Goal: Task Accomplishment & Management: Complete application form

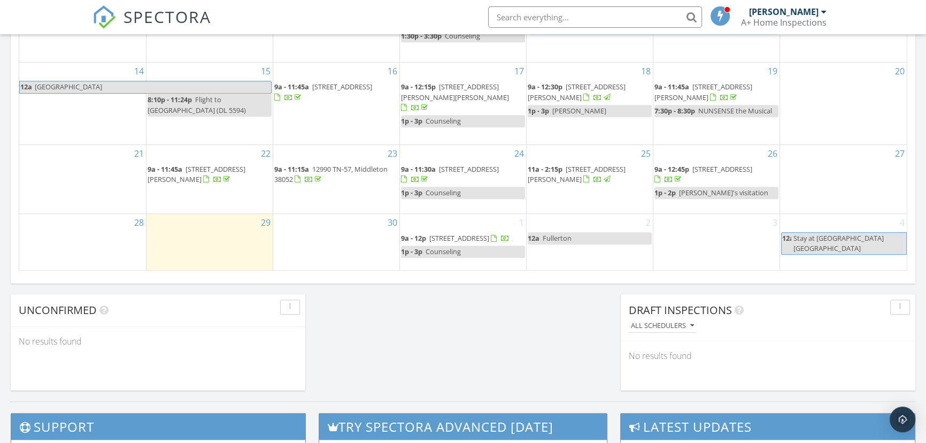
scroll to position [760, 0]
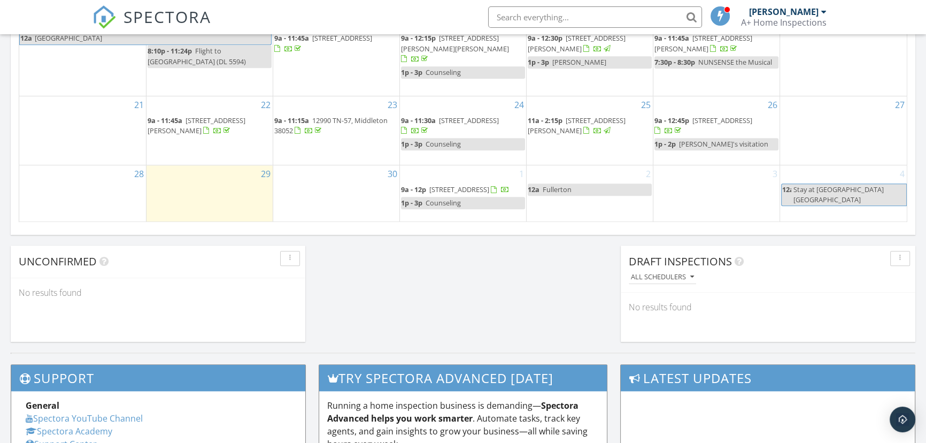
click at [315, 184] on div "30" at bounding box center [336, 193] width 126 height 56
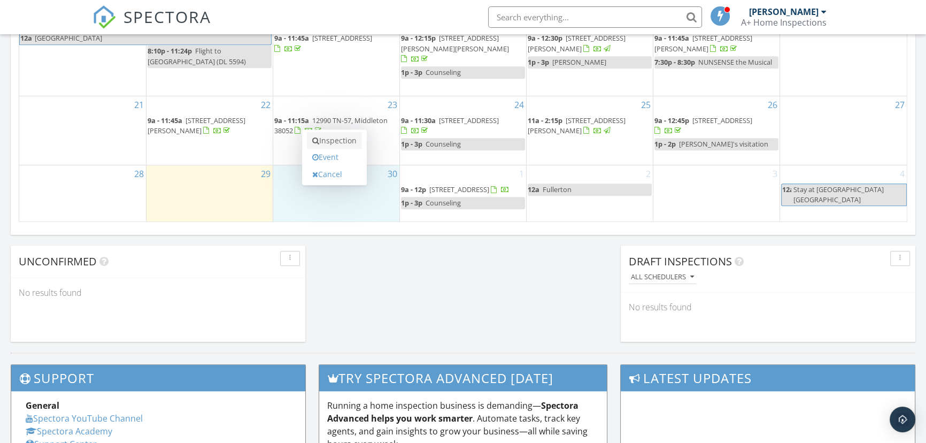
click at [348, 140] on link "Inspection" at bounding box center [334, 140] width 55 height 17
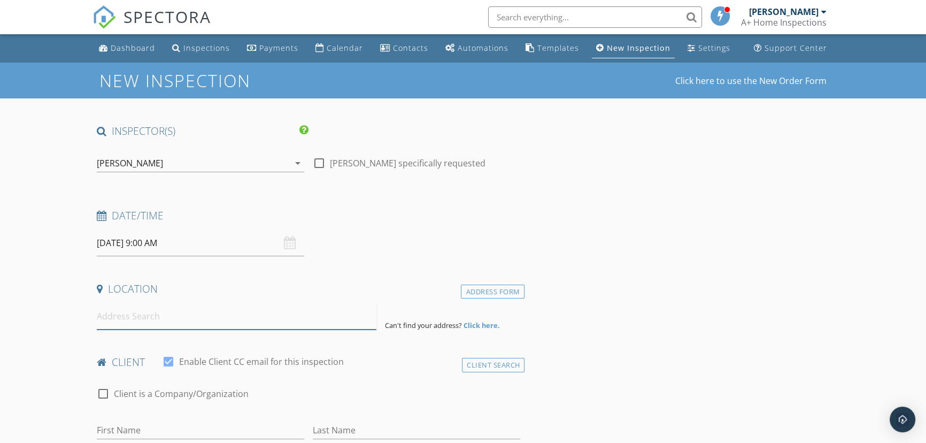
click at [157, 320] on input at bounding box center [237, 316] width 280 height 26
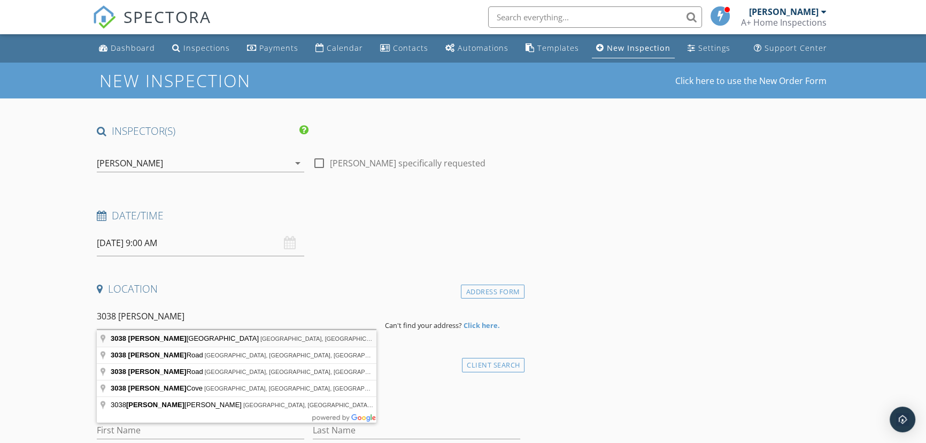
type input "[STREET_ADDRESS][PERSON_NAME]"
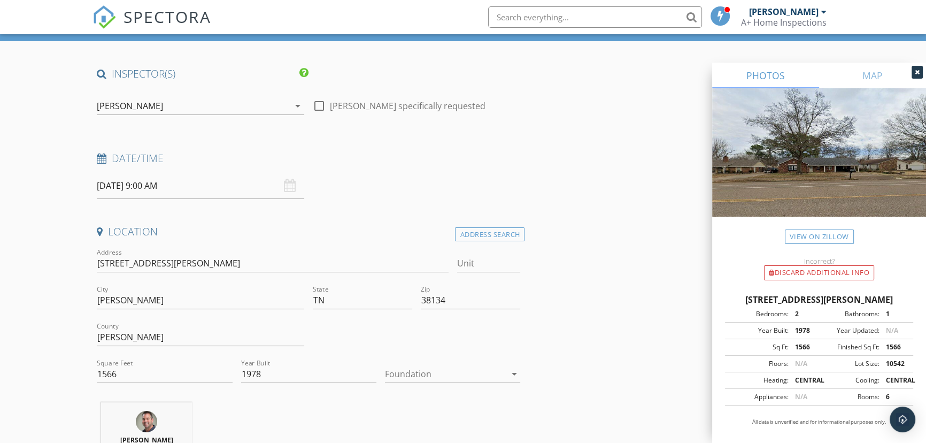
scroll to position [145, 0]
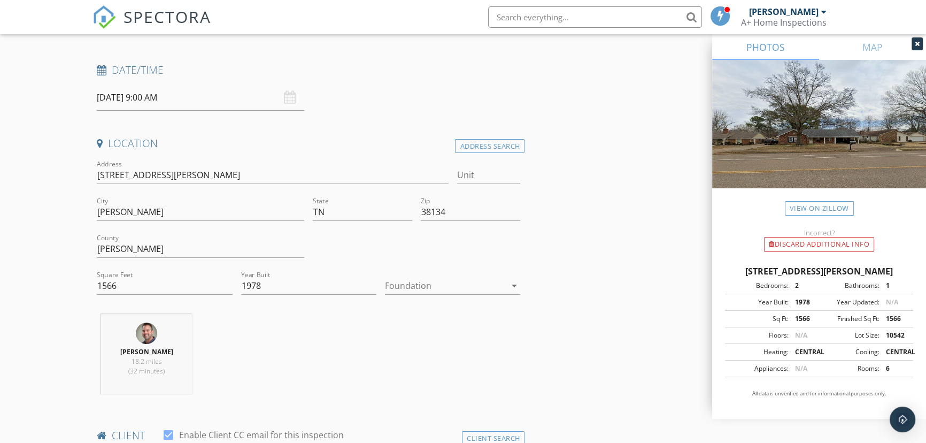
click at [409, 287] on div at bounding box center [445, 285] width 120 height 17
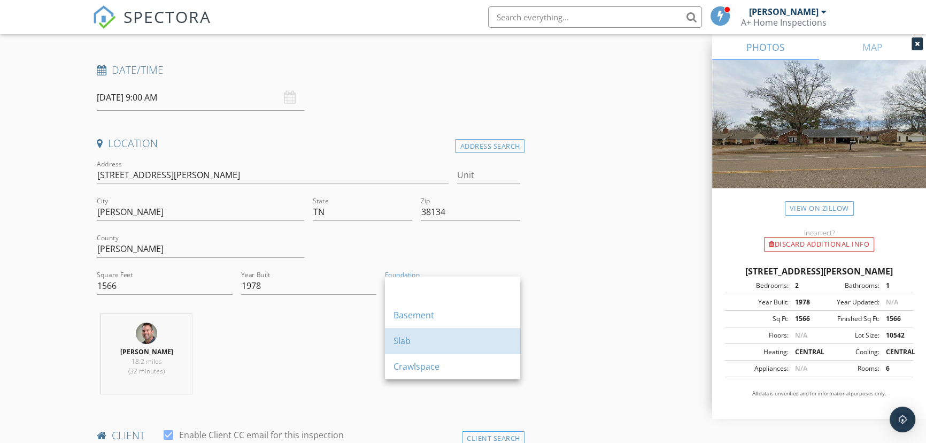
drag, startPoint x: 414, startPoint y: 350, endPoint x: 406, endPoint y: 349, distance: 8.6
click at [413, 350] on div "Slab" at bounding box center [452, 341] width 118 height 26
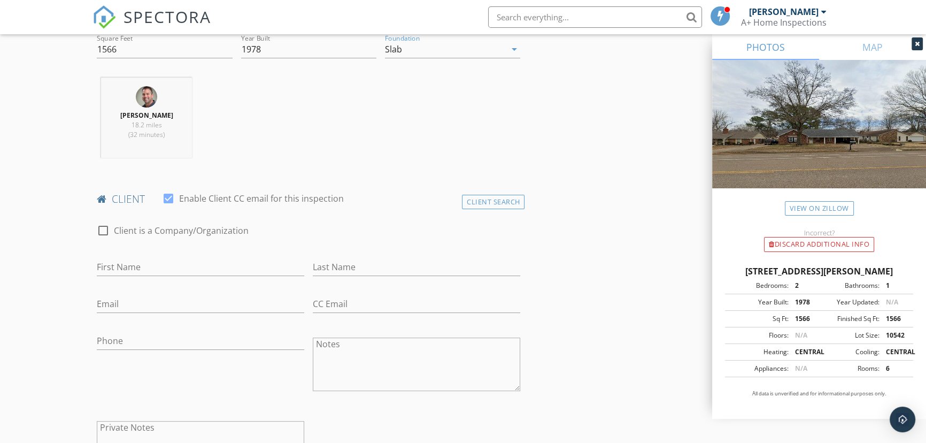
scroll to position [437, 0]
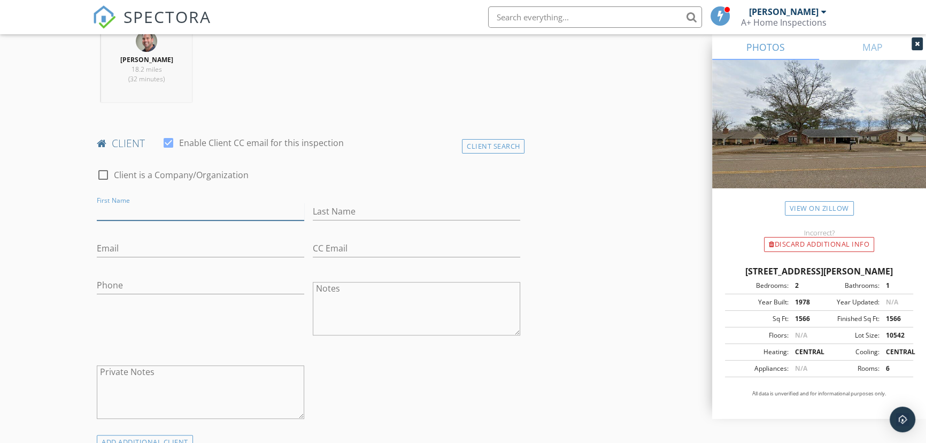
click at [117, 205] on input "First Name" at bounding box center [200, 212] width 207 height 18
type input "Kelsi"
type input "Wells"
type input "l"
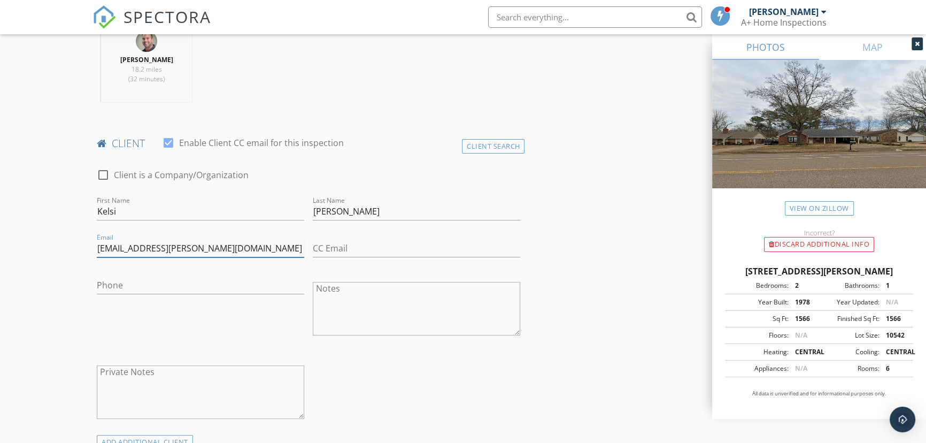
type input "[EMAIL_ADDRESS][PERSON_NAME][DOMAIN_NAME]"
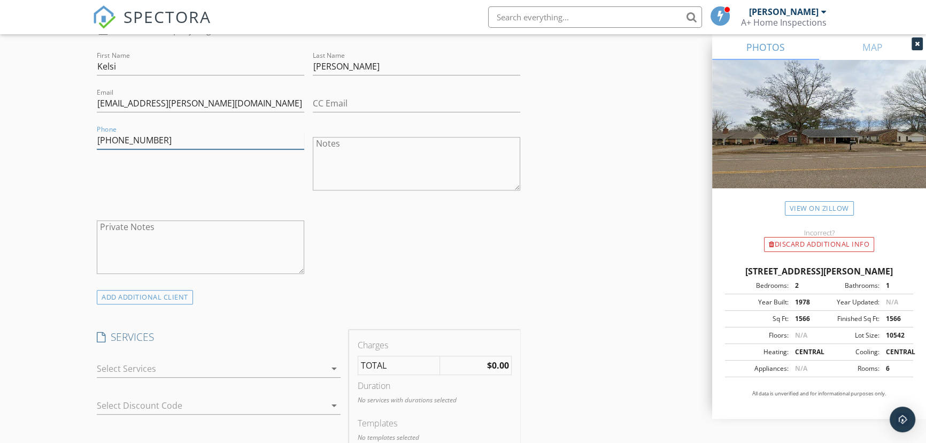
scroll to position [583, 0]
type input "[PHONE_NUMBER]"
click at [175, 368] on div at bounding box center [211, 367] width 228 height 17
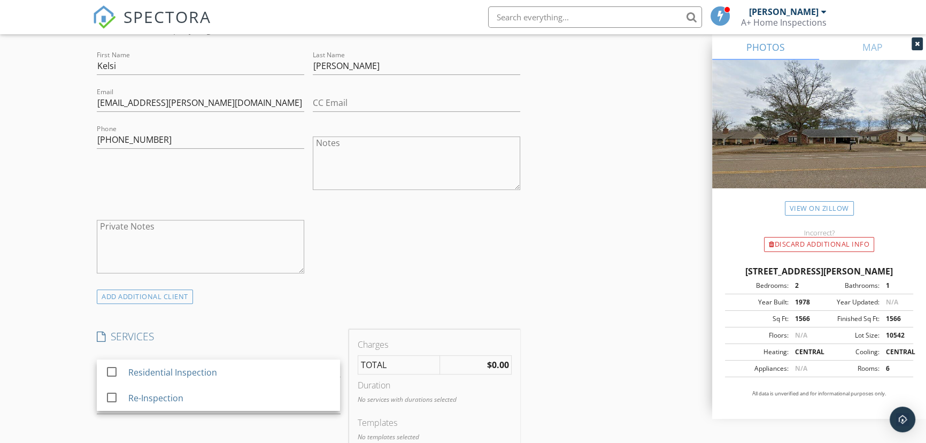
click at [175, 353] on div "check_box_outline_blank Residential Inspection check_box_outline_blank Re-Inspe…" at bounding box center [218, 370] width 243 height 35
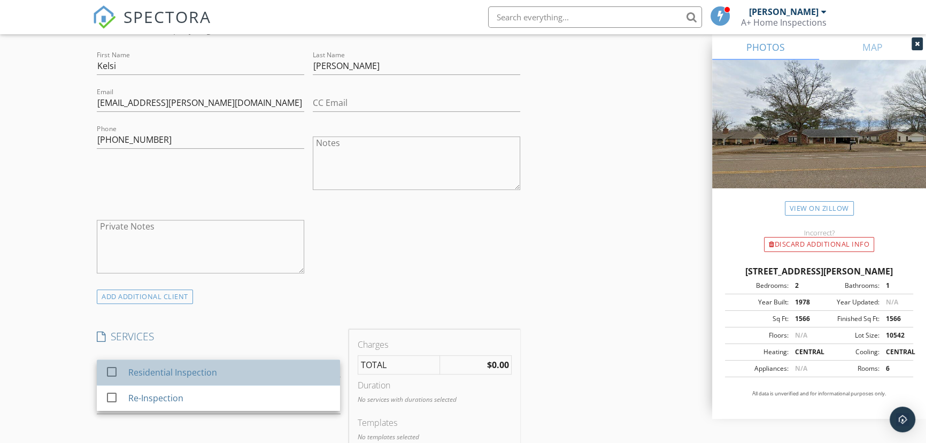
click at [181, 367] on div "Residential Inspection" at bounding box center [172, 372] width 89 height 13
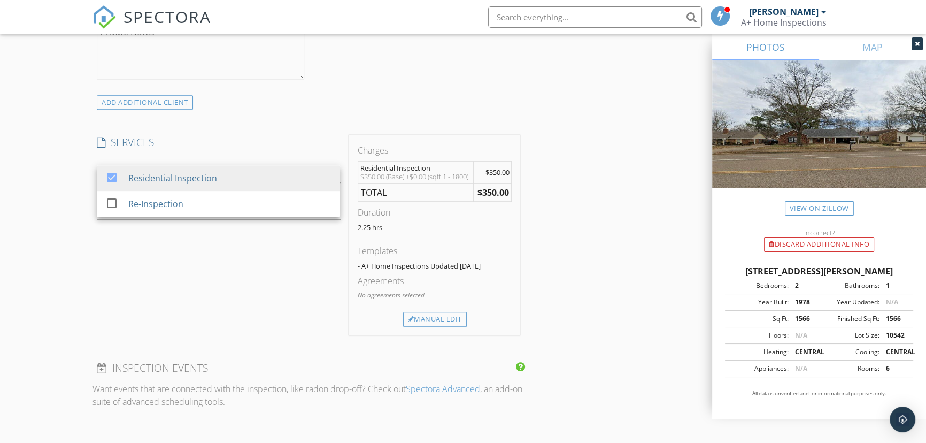
scroll to position [777, 0]
click at [449, 326] on div "Manual Edit" at bounding box center [435, 318] width 64 height 15
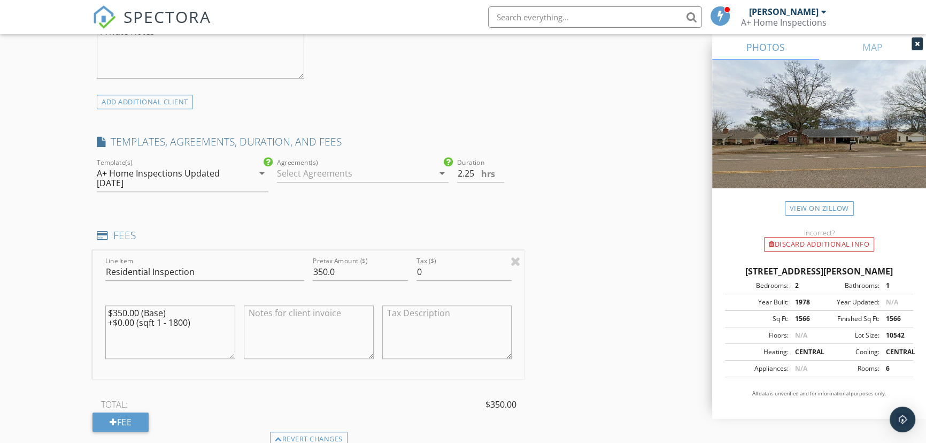
click at [308, 168] on div at bounding box center [355, 173] width 157 height 17
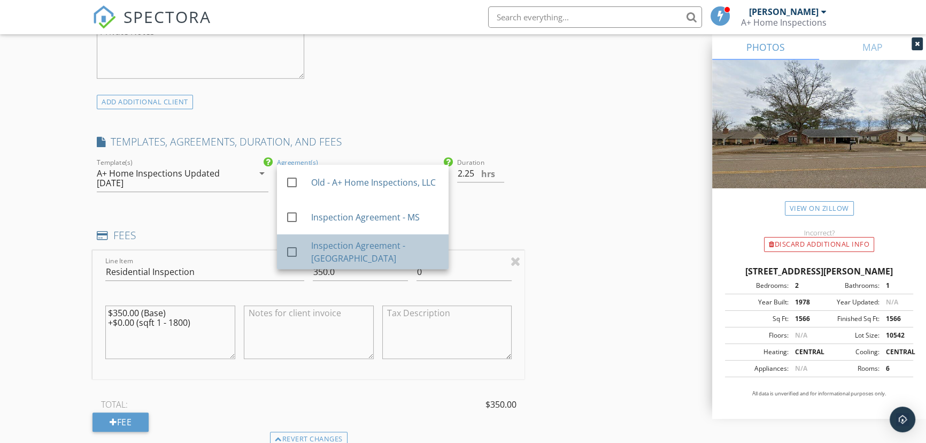
click at [349, 247] on div "Inspection Agreement - [GEOGRAPHIC_DATA]" at bounding box center [375, 252] width 129 height 26
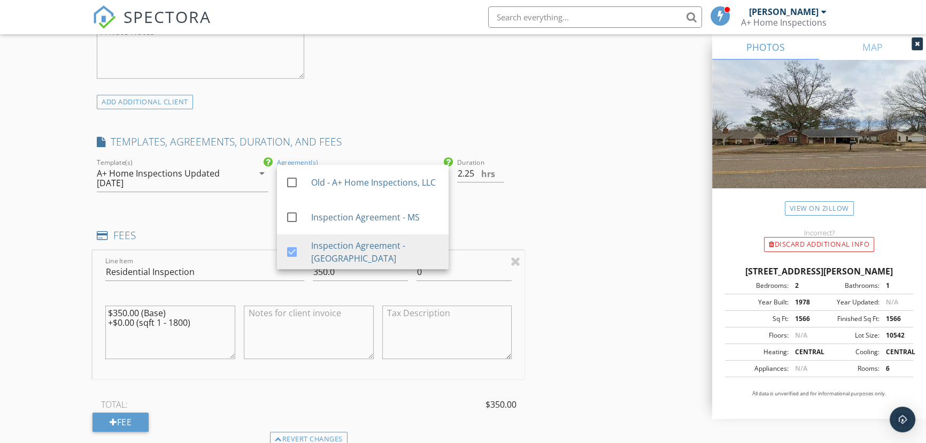
drag, startPoint x: 595, startPoint y: 238, endPoint x: 422, endPoint y: 231, distance: 173.3
click at [591, 236] on div "INSPECTOR(S) check_box Shea Veazey PRIMARY Shea Veazey arrow_drop_down check_bo…" at bounding box center [462, 305] width 741 height 1916
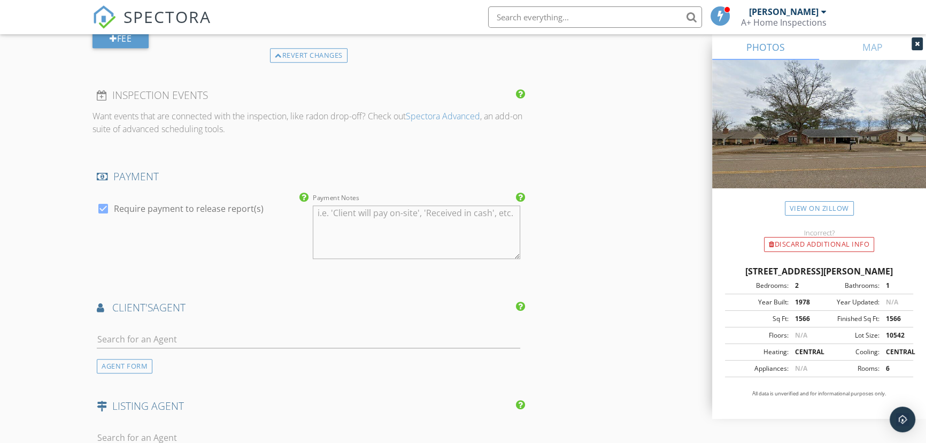
scroll to position [1166, 0]
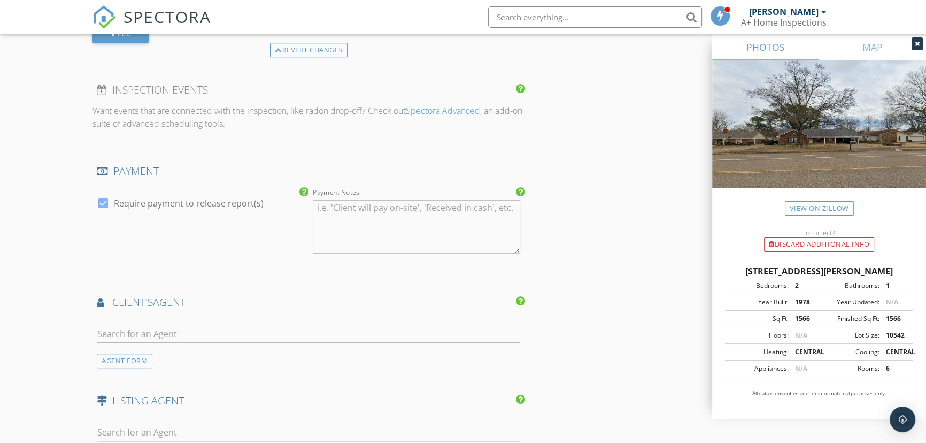
click at [133, 316] on div "AGENT FORM" at bounding box center [308, 341] width 432 height 51
click at [118, 326] on input "text" at bounding box center [308, 334] width 423 height 18
type input "lisa sha"
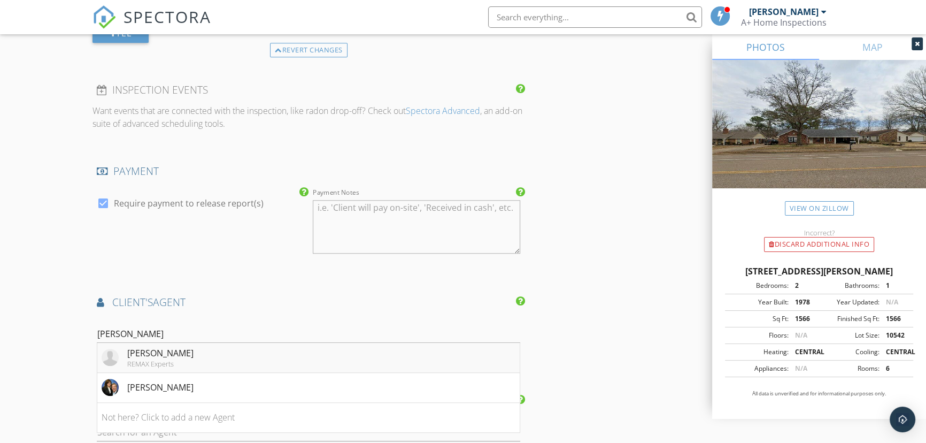
click at [181, 359] on li "Lisa Shaffer REMAX Experts" at bounding box center [308, 358] width 422 height 30
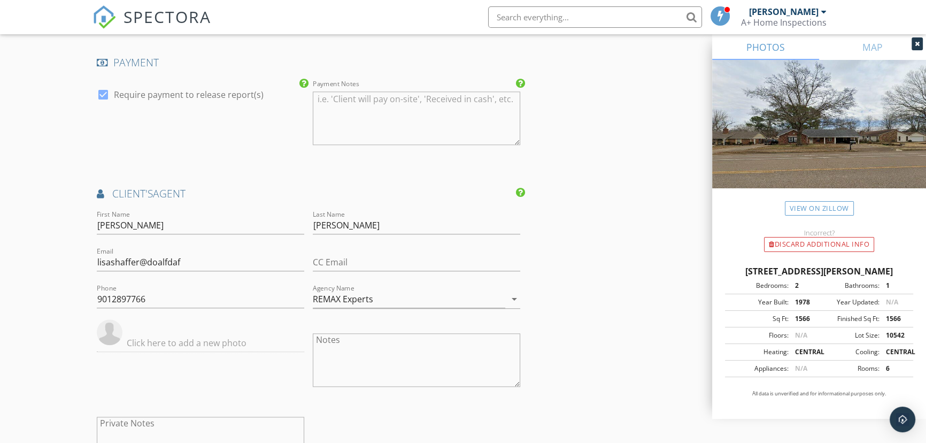
scroll to position [1312, 0]
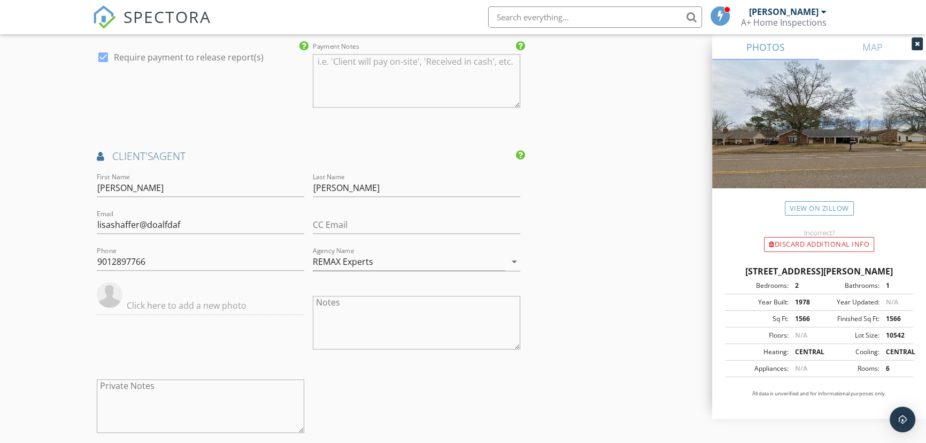
click at [179, 306] on input "text" at bounding box center [200, 306] width 207 height 18
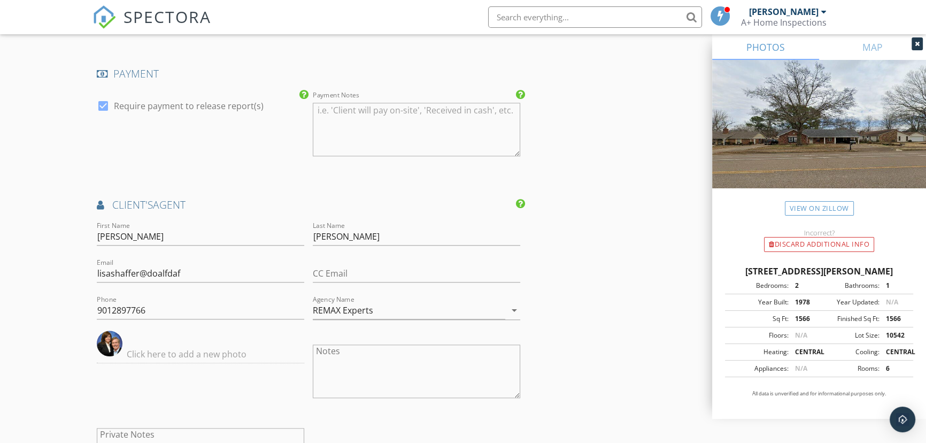
click at [104, 340] on img at bounding box center [110, 343] width 26 height 26
click at [113, 335] on img at bounding box center [110, 343] width 26 height 26
click at [103, 344] on img at bounding box center [110, 343] width 26 height 26
click at [160, 349] on input "text" at bounding box center [200, 354] width 207 height 18
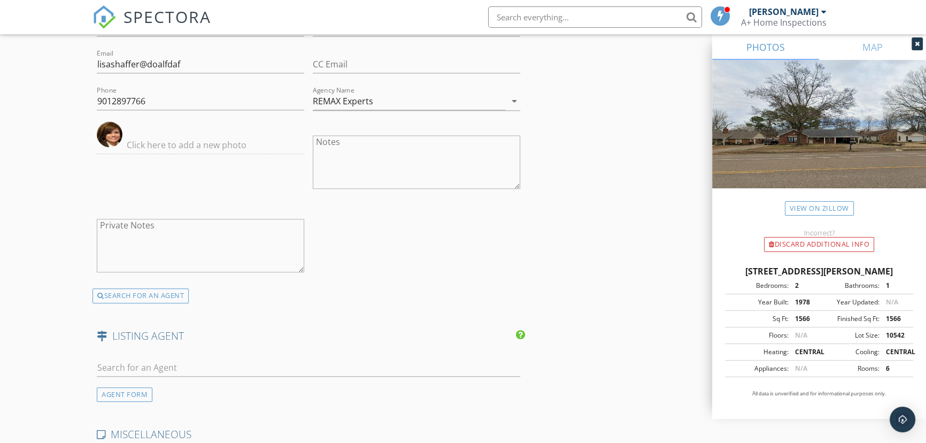
scroll to position [1700, 0]
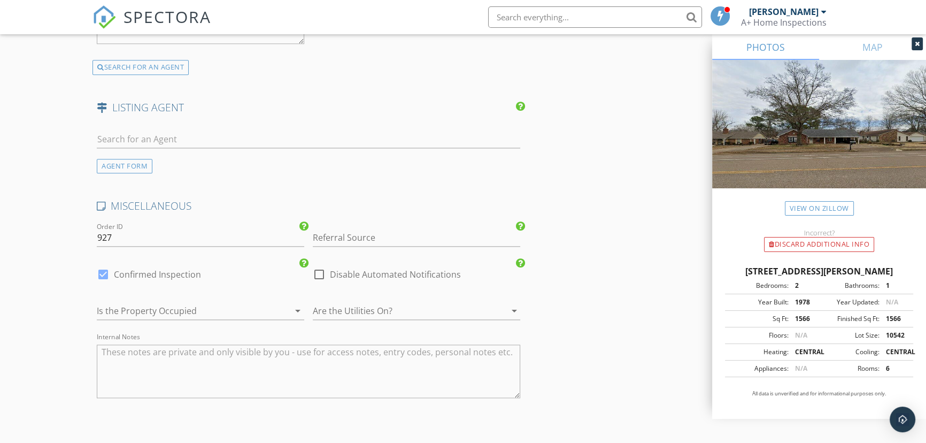
click at [138, 302] on div at bounding box center [185, 310] width 177 height 17
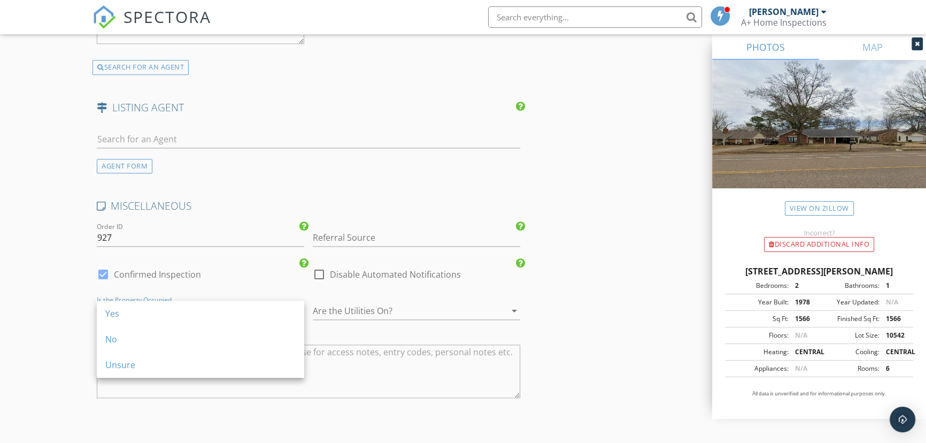
click at [138, 314] on div "Yes" at bounding box center [200, 313] width 190 height 13
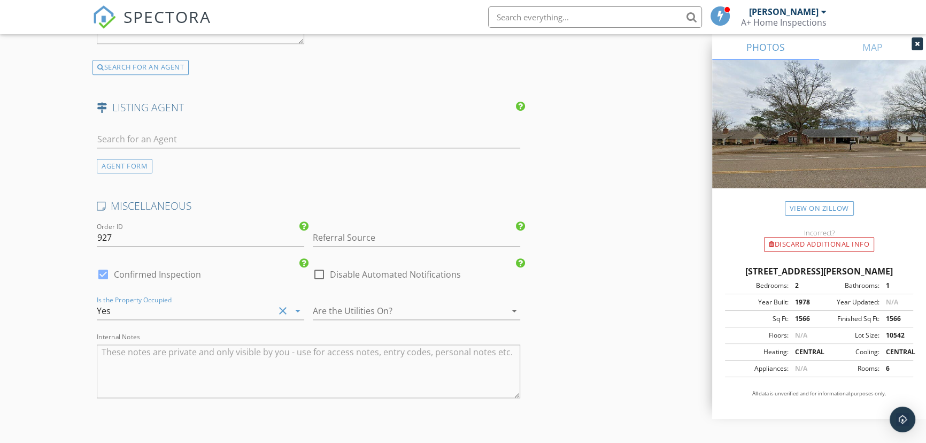
click at [368, 307] on div at bounding box center [401, 310] width 177 height 17
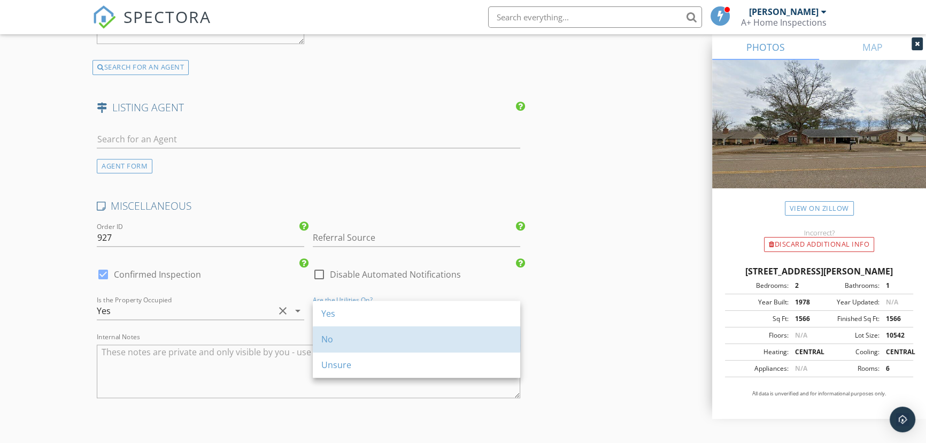
click at [373, 342] on div "No" at bounding box center [416, 338] width 190 height 13
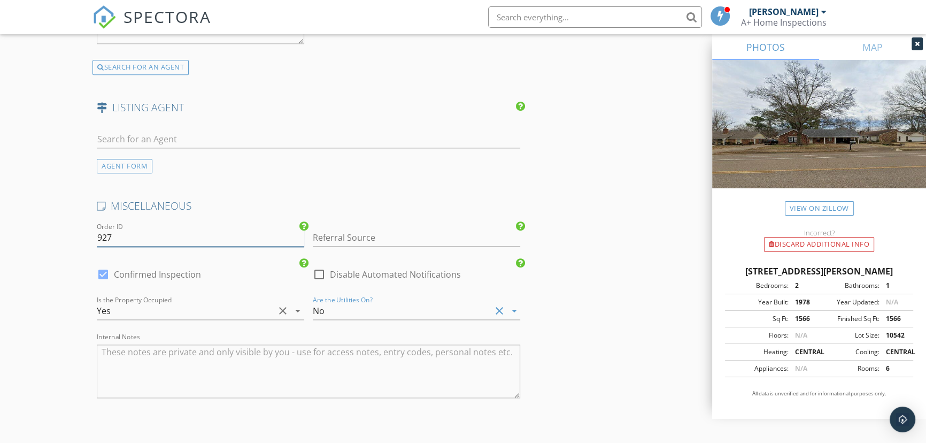
drag, startPoint x: 129, startPoint y: 228, endPoint x: 133, endPoint y: 234, distance: 7.4
click at [133, 234] on input "927" at bounding box center [200, 238] width 207 height 18
drag, startPoint x: 133, startPoint y: 234, endPoint x: 16, endPoint y: 234, distance: 117.1
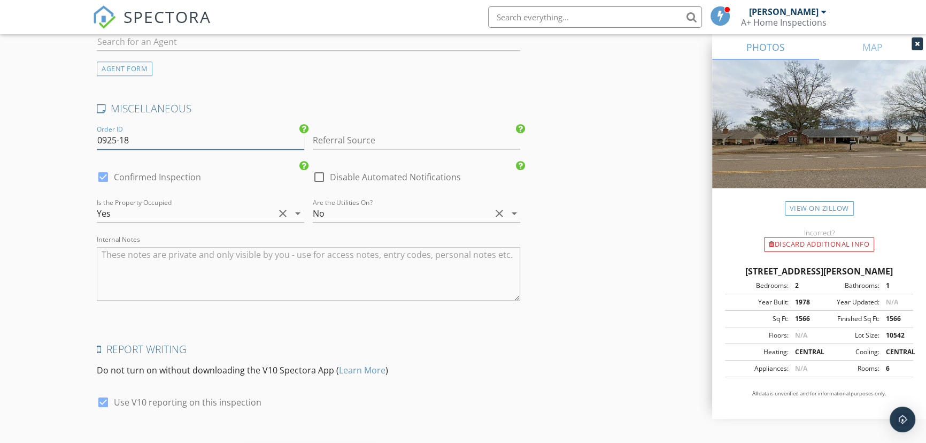
scroll to position [1862, 0]
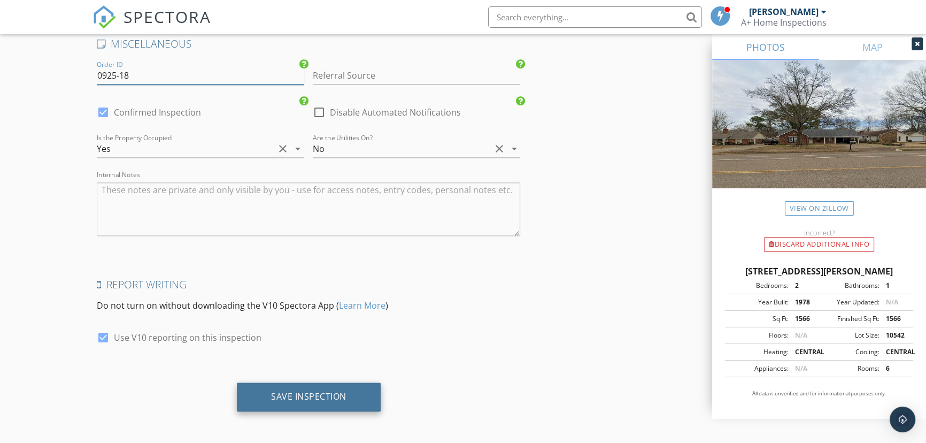
type input "0925-18"
click at [253, 392] on div "Save Inspection" at bounding box center [309, 396] width 144 height 29
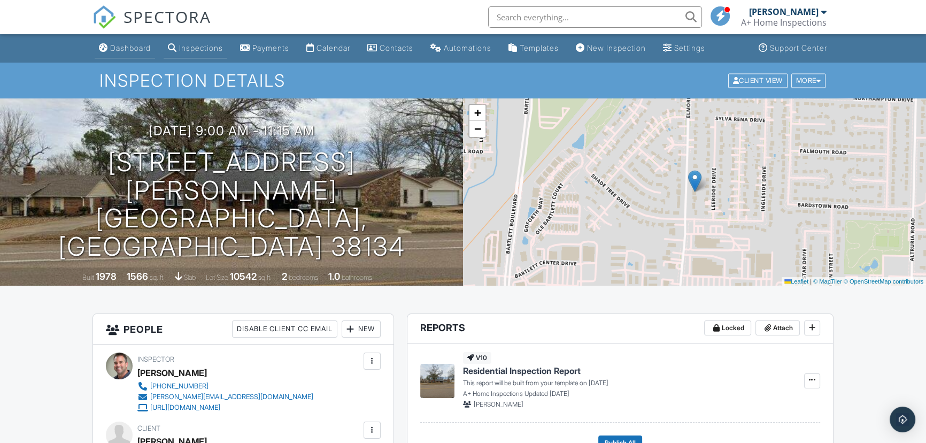
click at [113, 44] on div "Dashboard" at bounding box center [130, 47] width 41 height 9
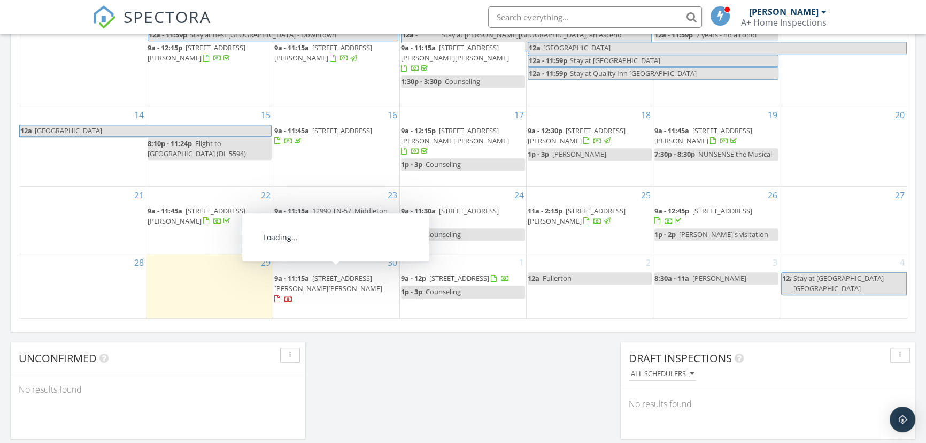
scroll to position [680, 0]
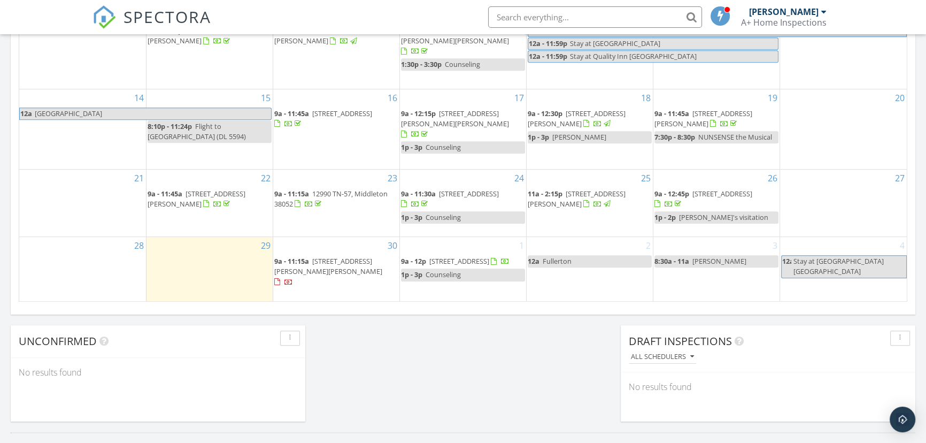
click at [586, 272] on div "2 12a Fullerton" at bounding box center [590, 269] width 126 height 64
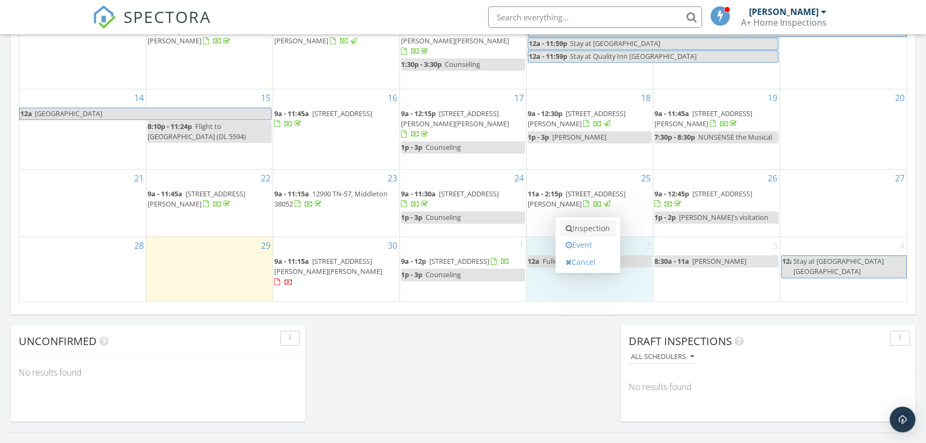
click at [583, 229] on link "Inspection" at bounding box center [587, 228] width 55 height 17
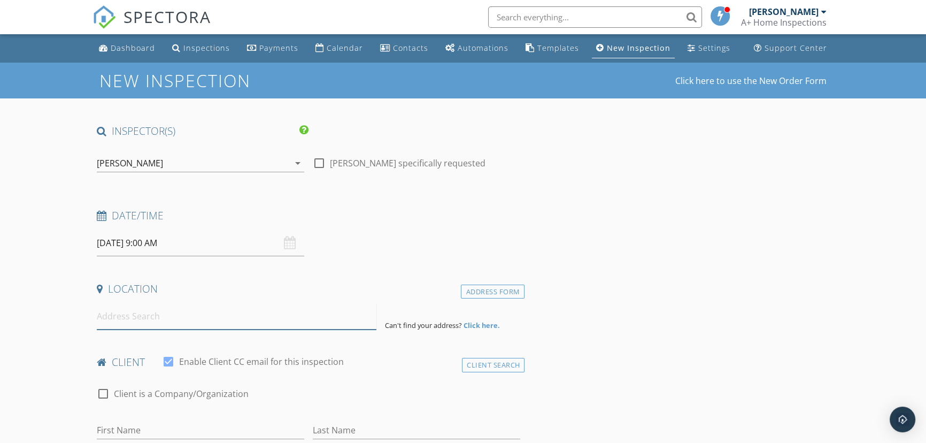
click at [149, 319] on input at bounding box center [237, 316] width 280 height 26
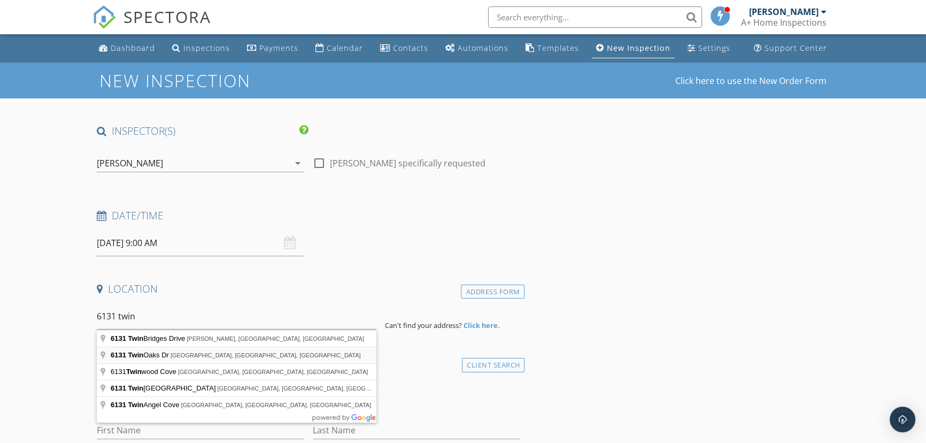
type input "[STREET_ADDRESS]"
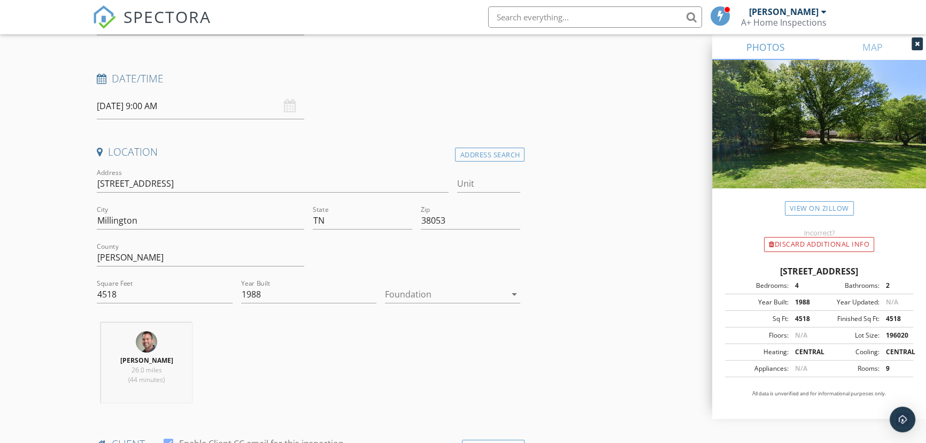
scroll to position [145, 0]
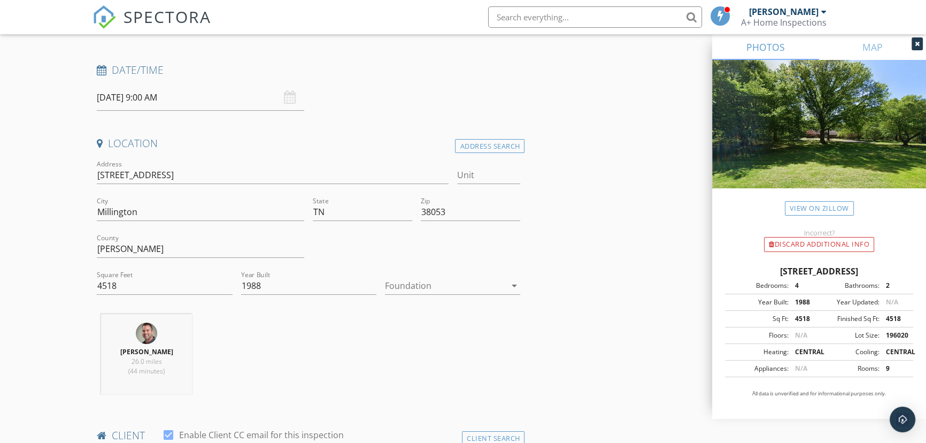
click at [426, 285] on div at bounding box center [445, 285] width 120 height 17
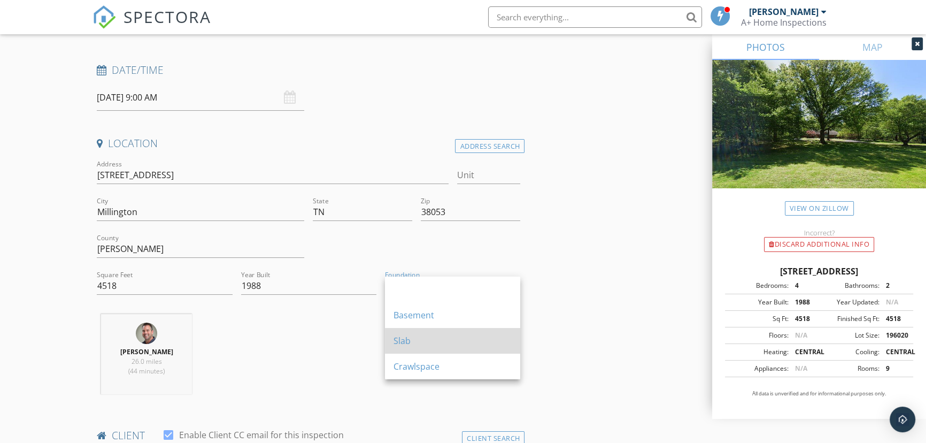
click at [423, 330] on div "Slab" at bounding box center [452, 341] width 118 height 26
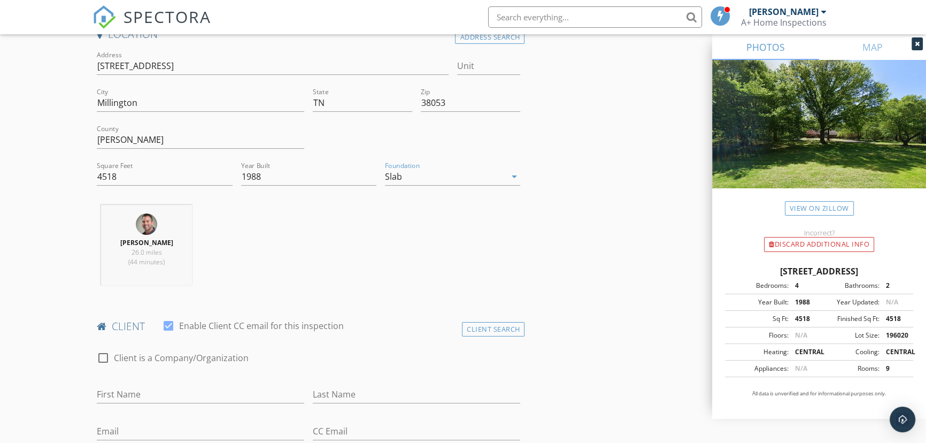
scroll to position [340, 0]
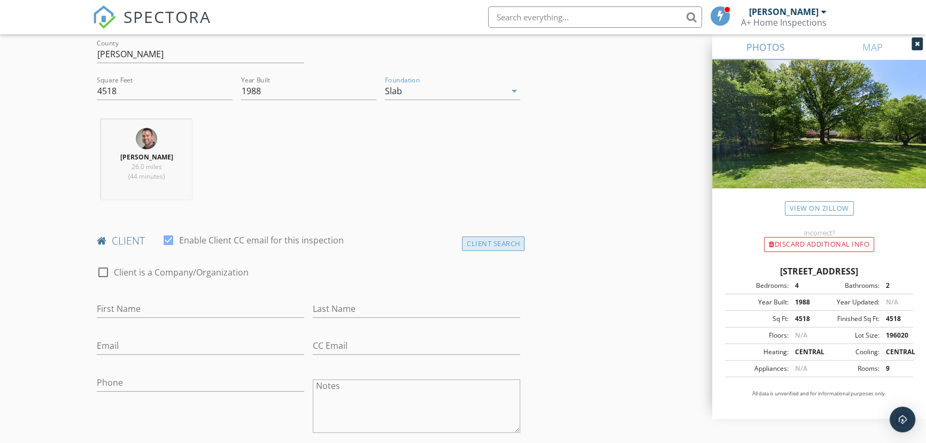
click at [471, 245] on div "Client Search" at bounding box center [493, 243] width 63 height 14
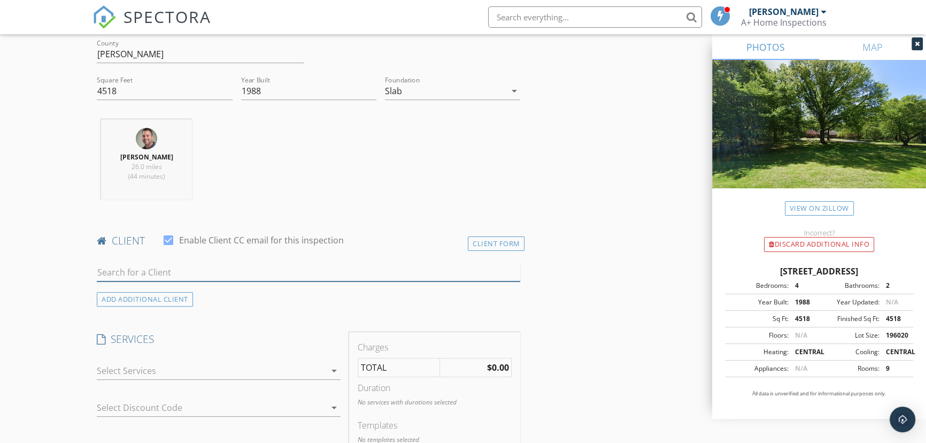
click at [431, 272] on input "text" at bounding box center [308, 273] width 423 height 18
type input "cole full"
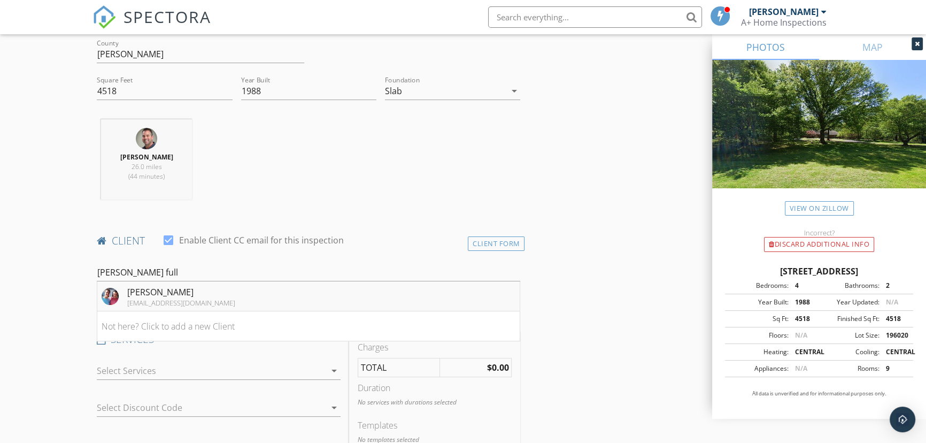
click at [195, 289] on div "[PERSON_NAME]" at bounding box center [181, 291] width 108 height 13
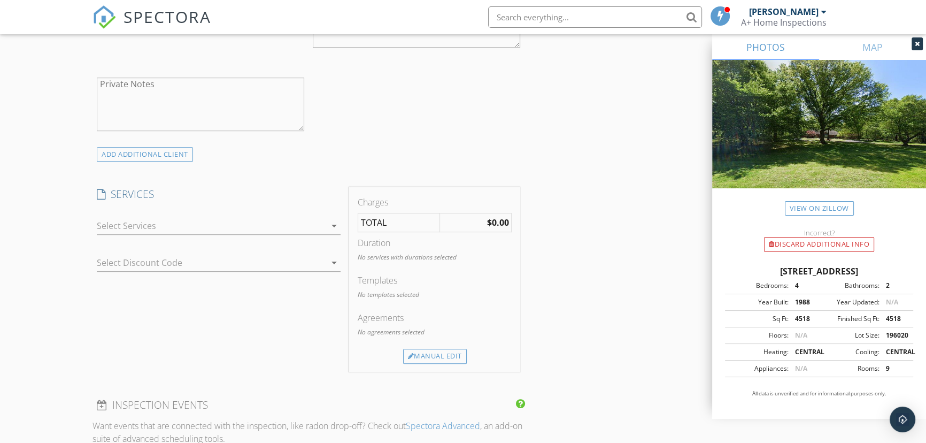
scroll to position [729, 0]
click at [176, 224] on div at bounding box center [211, 221] width 228 height 17
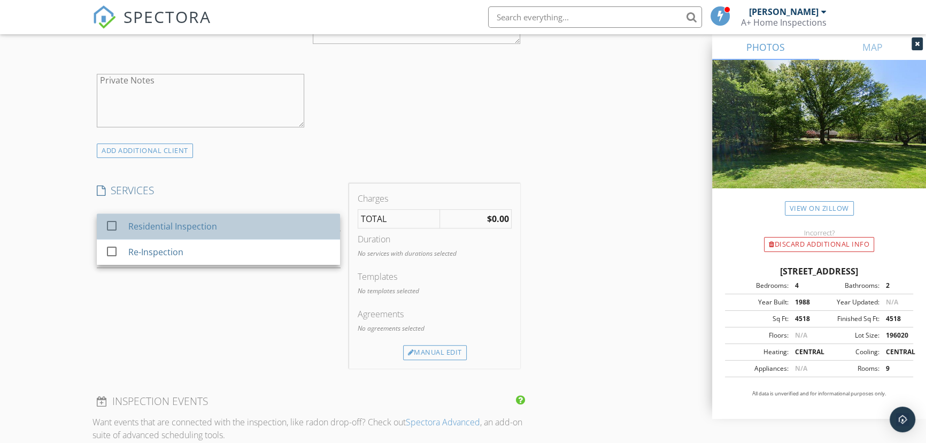
click at [171, 223] on div "Residential Inspection" at bounding box center [172, 226] width 89 height 13
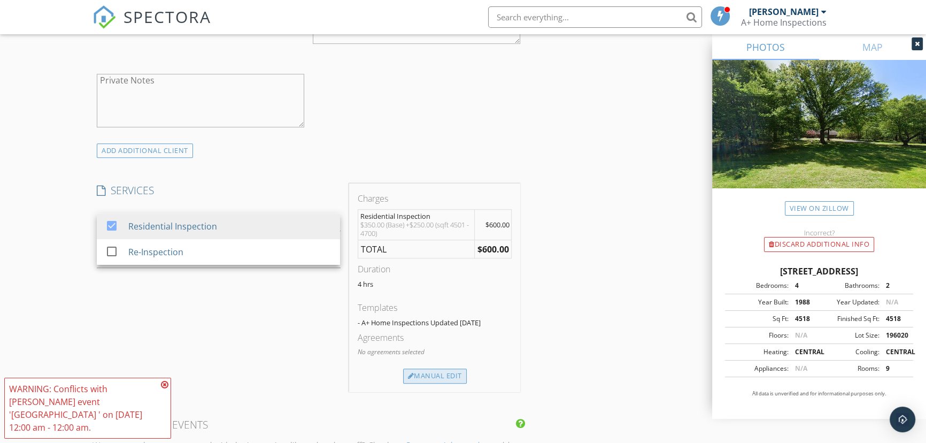
click at [442, 373] on div "Manual Edit" at bounding box center [435, 375] width 64 height 15
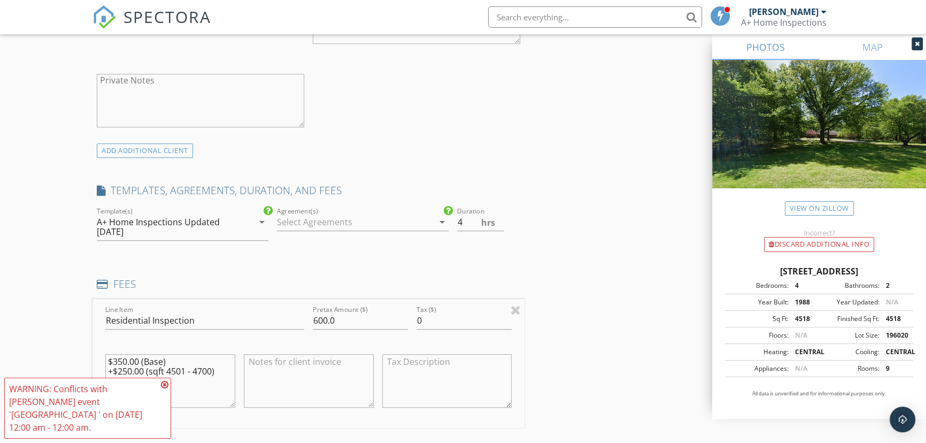
click at [369, 219] on div at bounding box center [355, 221] width 157 height 17
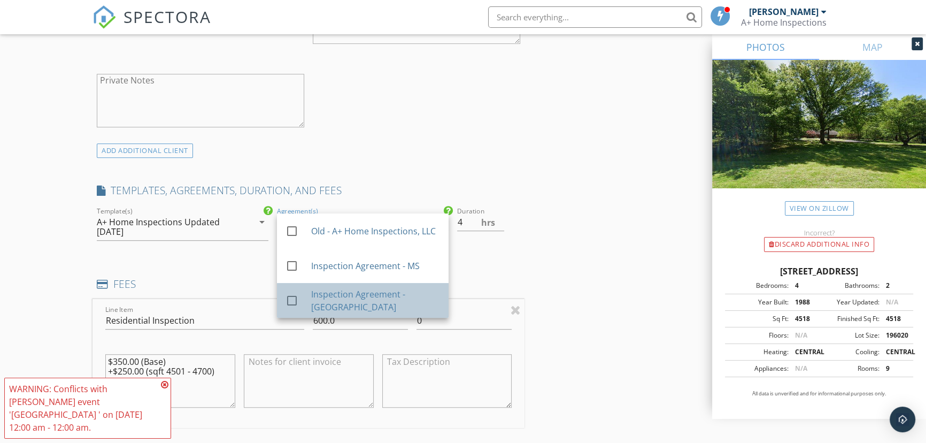
click at [373, 297] on div "Inspection Agreement - TN" at bounding box center [375, 301] width 129 height 26
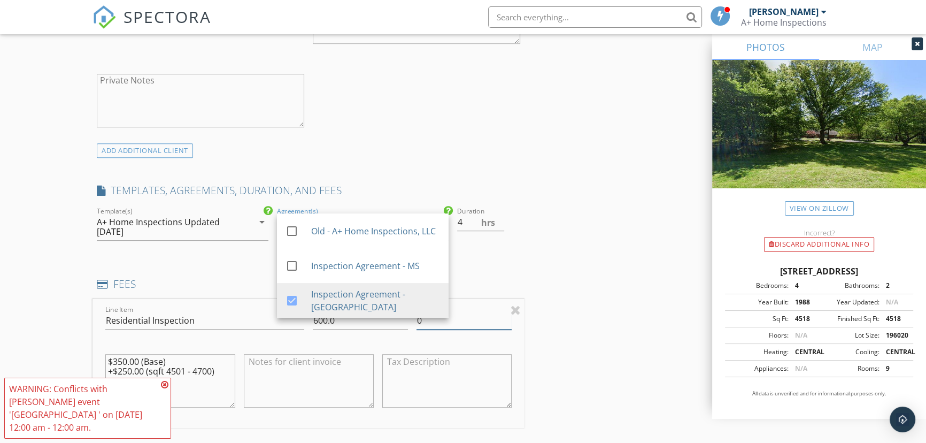
click at [552, 300] on div "INSPECTOR(S) check_box Shea Veazey PRIMARY Shea Veazey arrow_drop_down check_bo…" at bounding box center [462, 353] width 741 height 1916
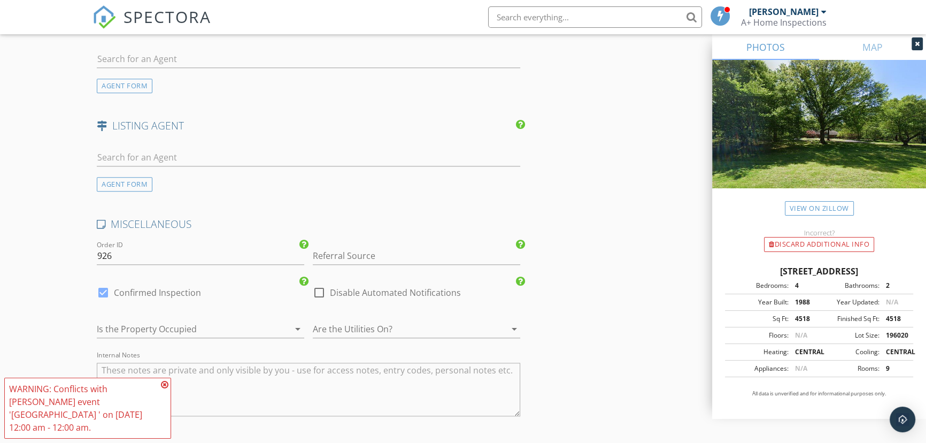
scroll to position [1458, 0]
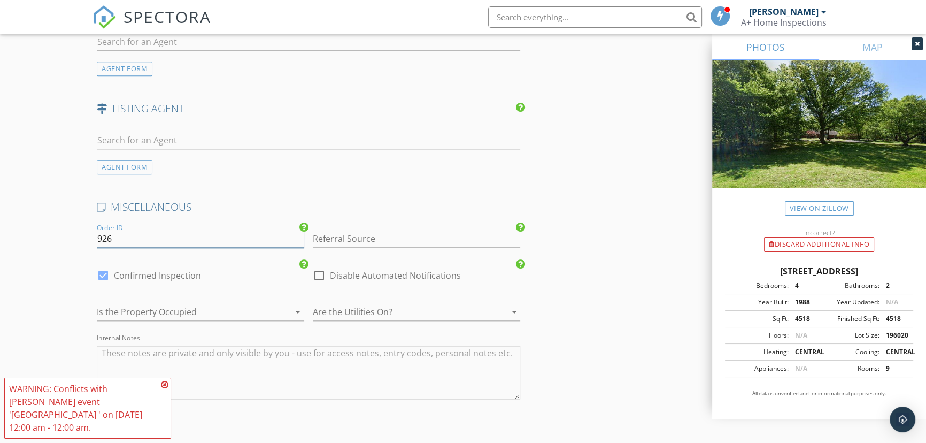
drag, startPoint x: 124, startPoint y: 237, endPoint x: 59, endPoint y: 231, distance: 65.5
type input "1025-02"
click at [134, 313] on div at bounding box center [185, 311] width 177 height 17
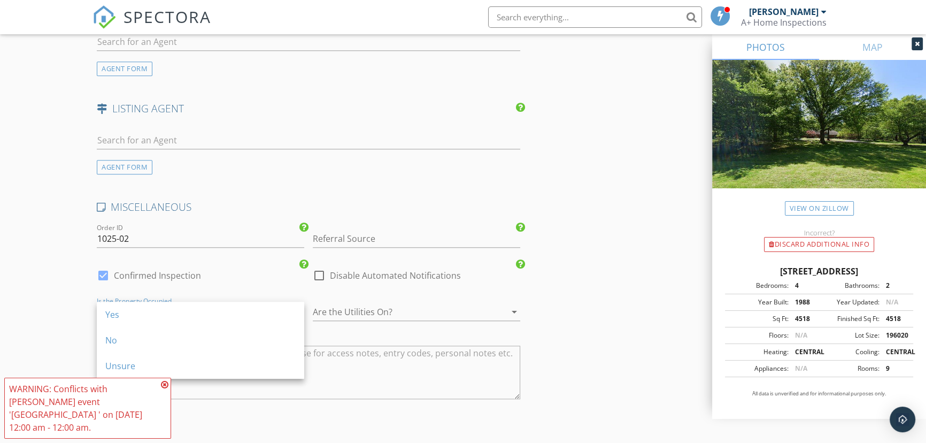
click at [134, 313] on div "Yes" at bounding box center [200, 314] width 190 height 13
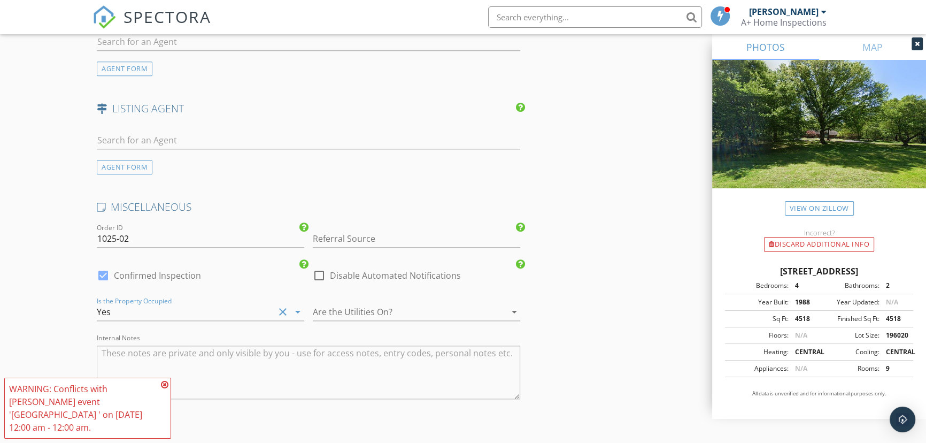
click at [349, 303] on div at bounding box center [401, 311] width 177 height 17
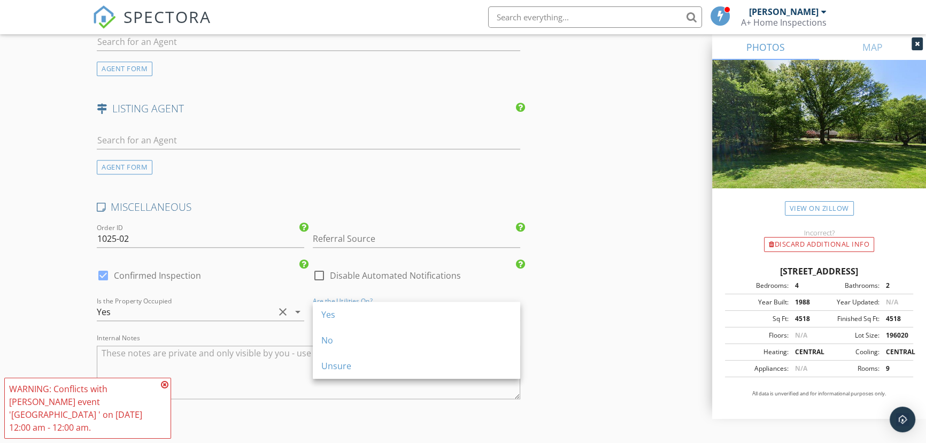
click at [343, 310] on div "Yes" at bounding box center [416, 314] width 190 height 13
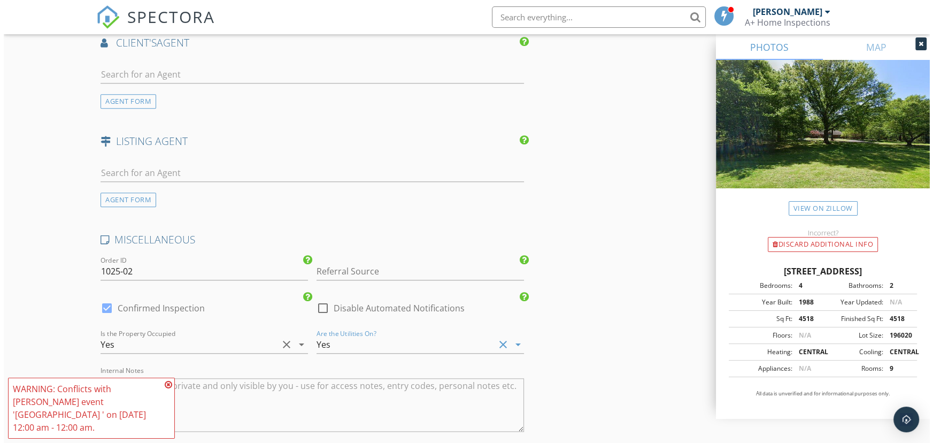
scroll to position [1621, 0]
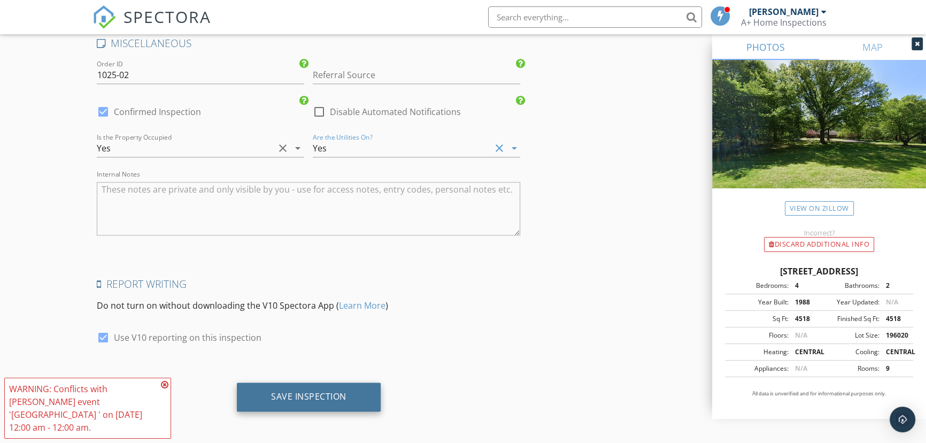
click at [324, 385] on div "Save Inspection" at bounding box center [309, 396] width 144 height 29
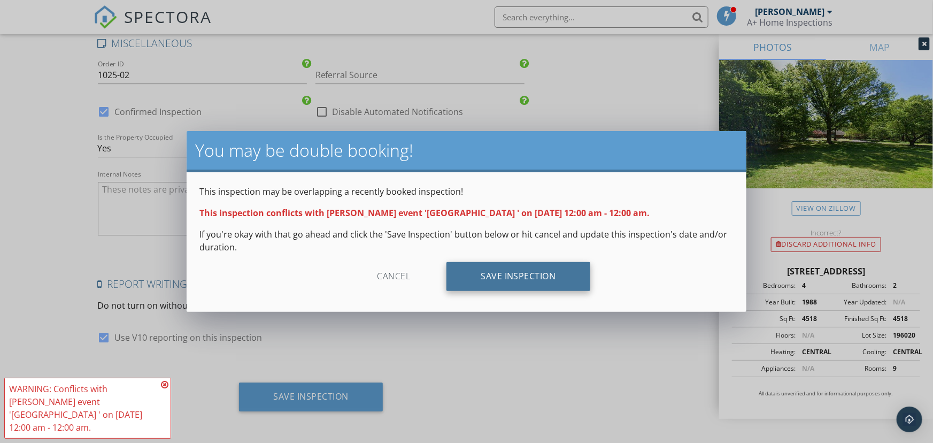
click at [489, 278] on div "Save Inspection" at bounding box center [518, 276] width 144 height 29
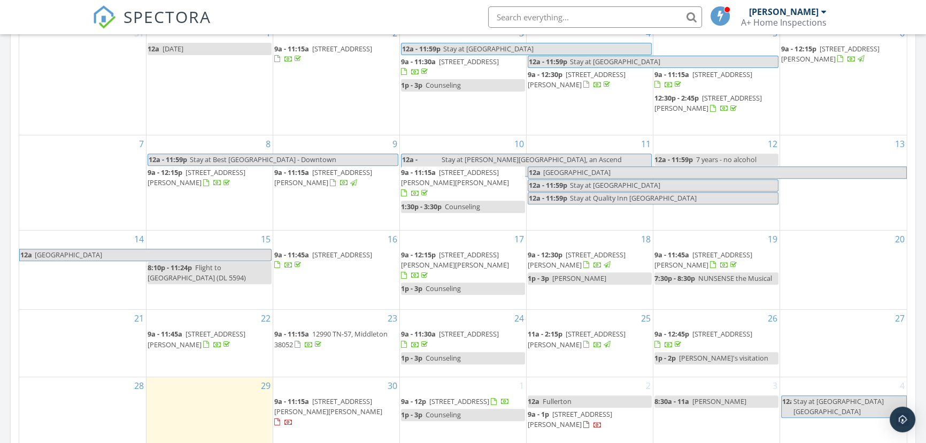
scroll to position [631, 0]
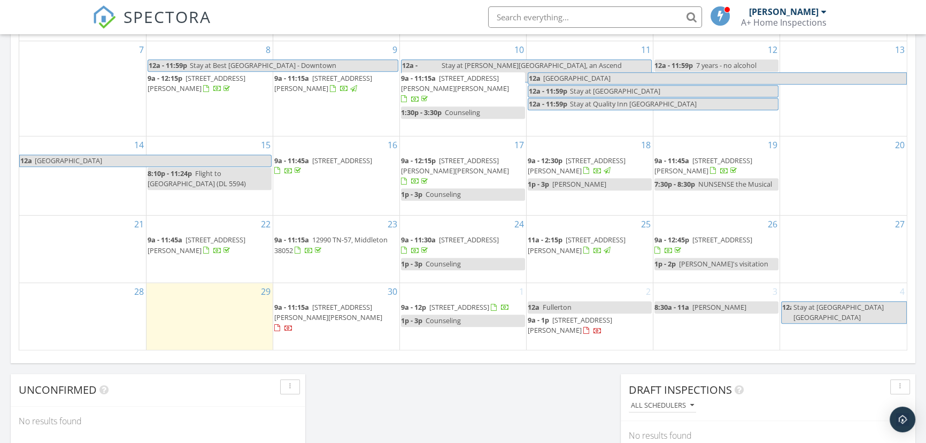
click at [564, 304] on span "Fullerton" at bounding box center [557, 307] width 29 height 10
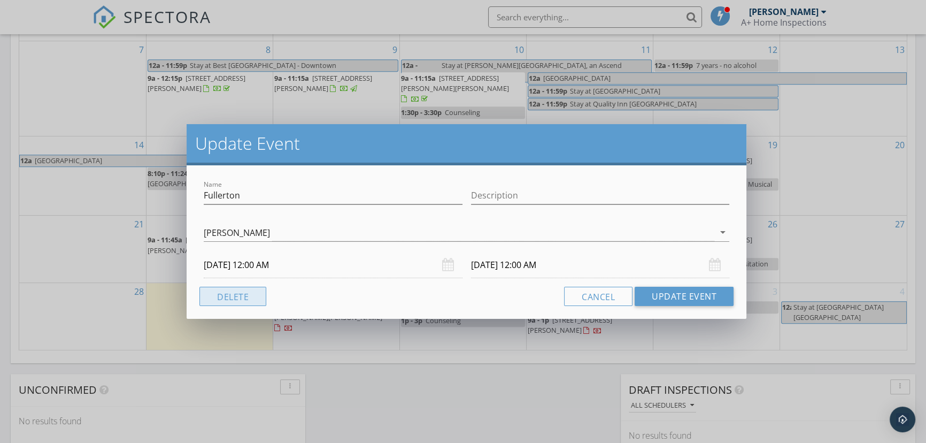
click at [228, 293] on button "Delete" at bounding box center [232, 296] width 67 height 19
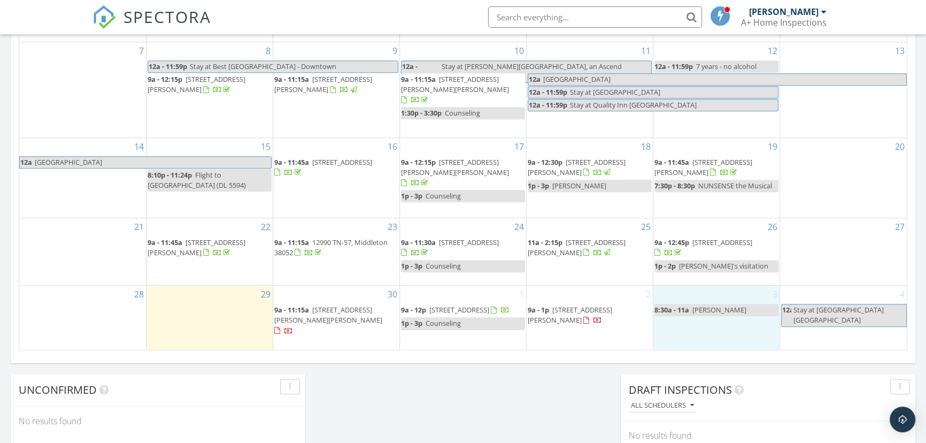
click at [679, 316] on div "3 8:30a - 11a Wheeler" at bounding box center [716, 317] width 126 height 64
click at [705, 287] on link "Inspection" at bounding box center [714, 286] width 55 height 17
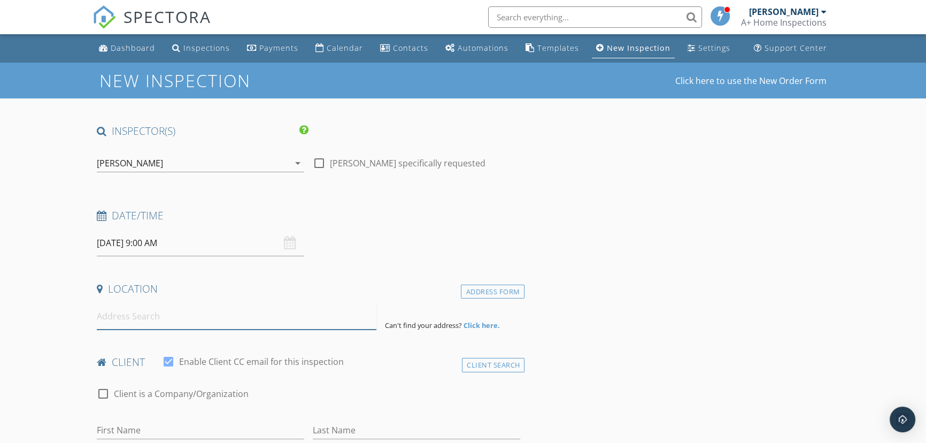
click at [168, 323] on input at bounding box center [237, 316] width 280 height 26
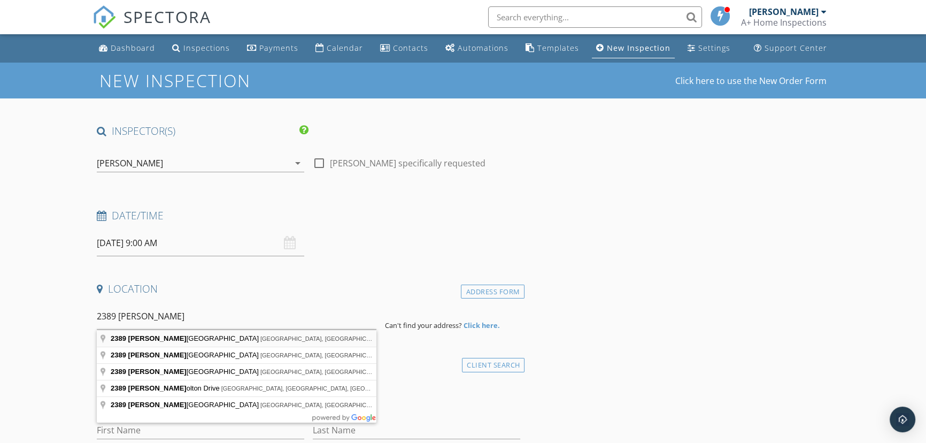
type input "[STREET_ADDRESS][PERSON_NAME]"
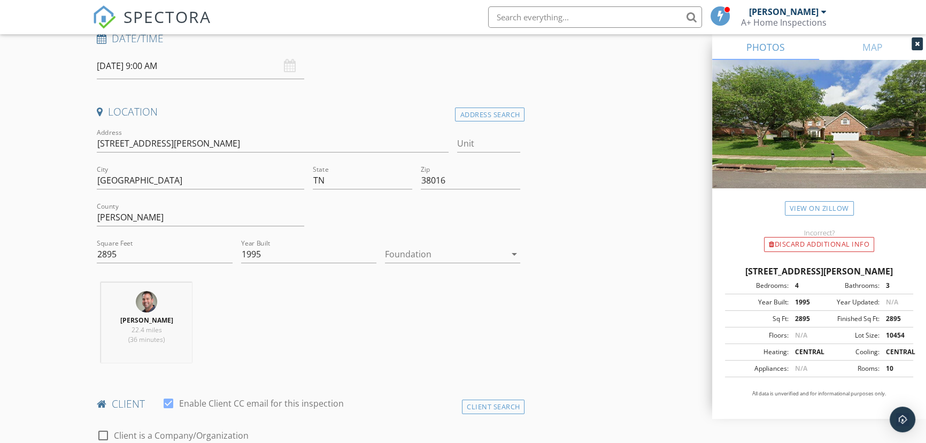
scroll to position [194, 0]
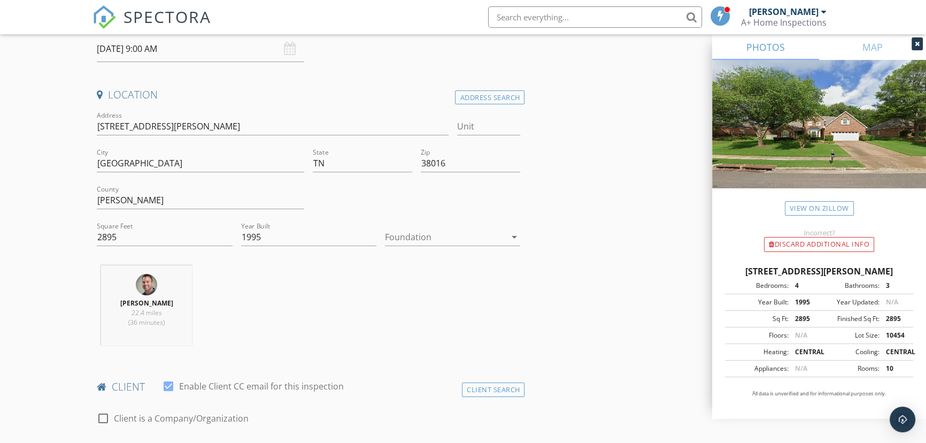
click at [430, 241] on div at bounding box center [445, 236] width 120 height 17
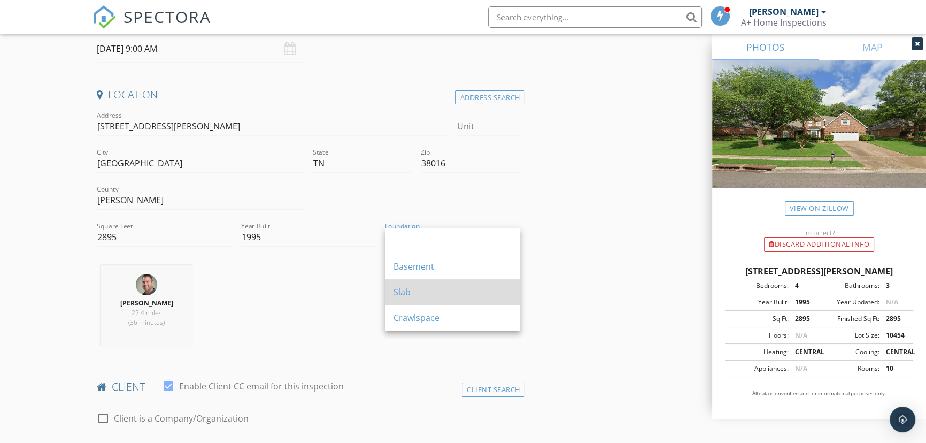
drag, startPoint x: 427, startPoint y: 296, endPoint x: 401, endPoint y: 181, distance: 117.8
click at [426, 296] on div "Slab" at bounding box center [452, 291] width 118 height 13
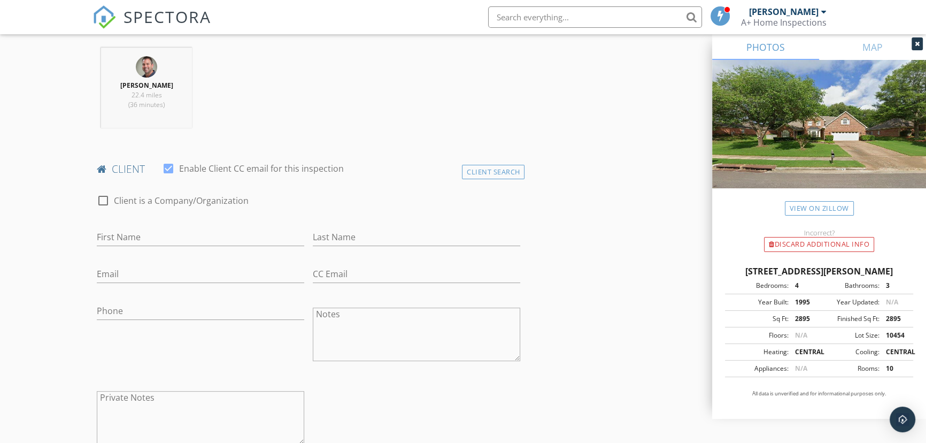
scroll to position [437, 0]
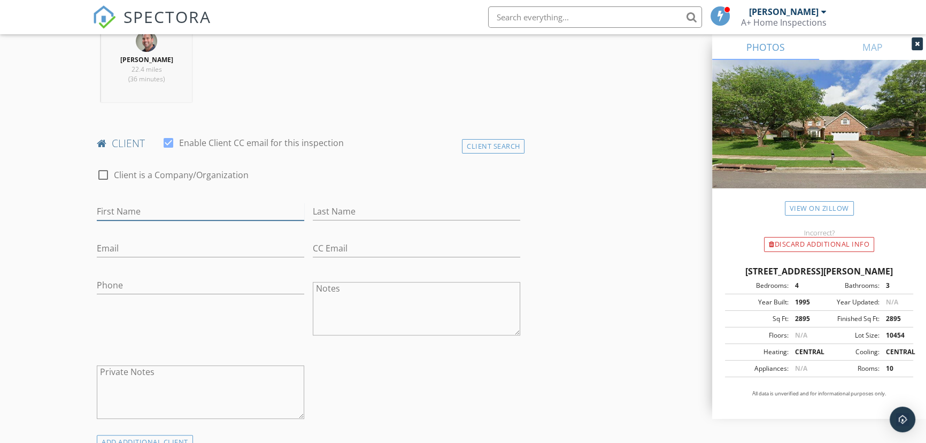
click at [143, 208] on input "First Name" at bounding box center [200, 212] width 207 height 18
click at [495, 148] on div "Client Search" at bounding box center [493, 146] width 63 height 14
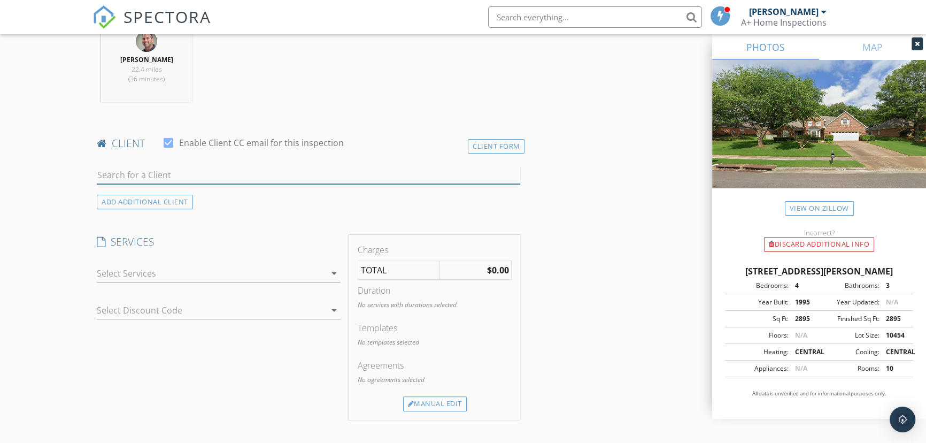
click at [190, 174] on input "text" at bounding box center [308, 175] width 423 height 18
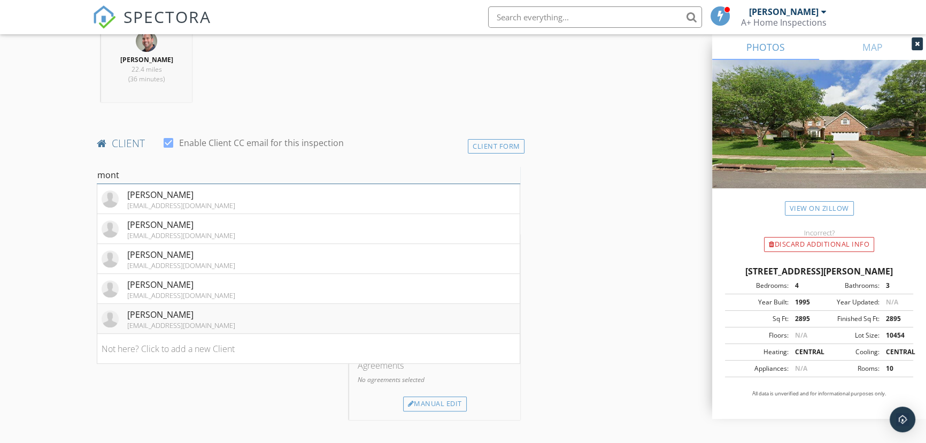
type input "mont"
click at [204, 313] on div "[PERSON_NAME]" at bounding box center [181, 314] width 108 height 13
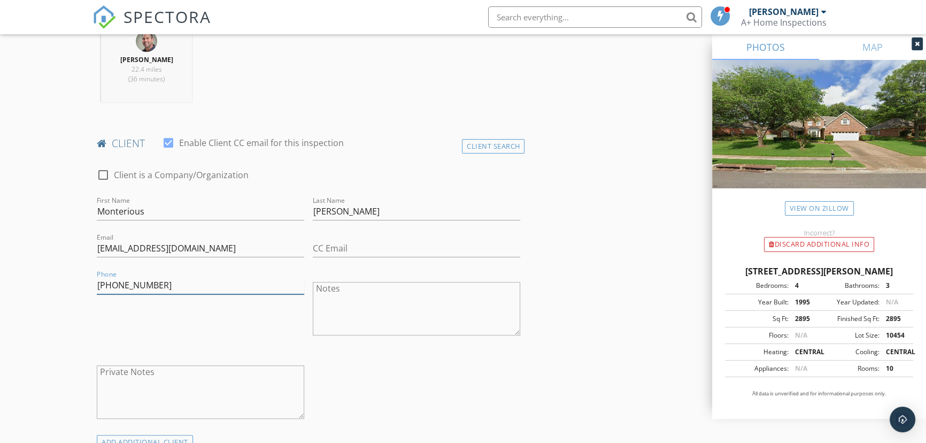
drag, startPoint x: 174, startPoint y: 282, endPoint x: 53, endPoint y: 278, distance: 120.3
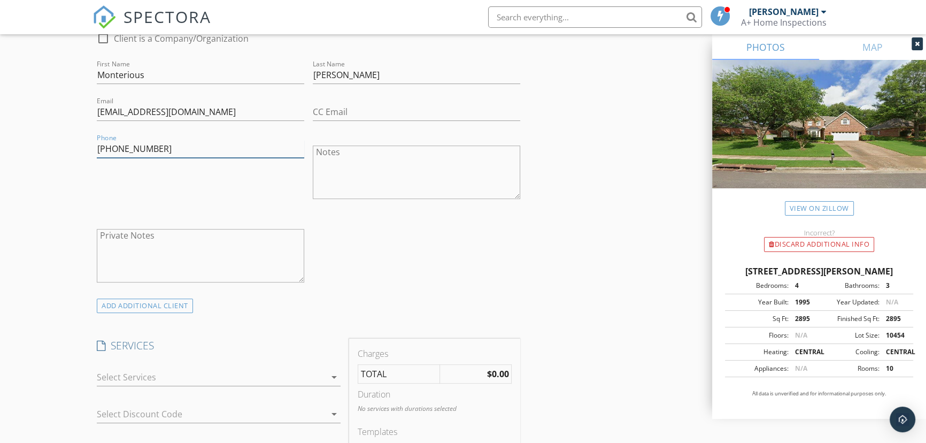
scroll to position [583, 0]
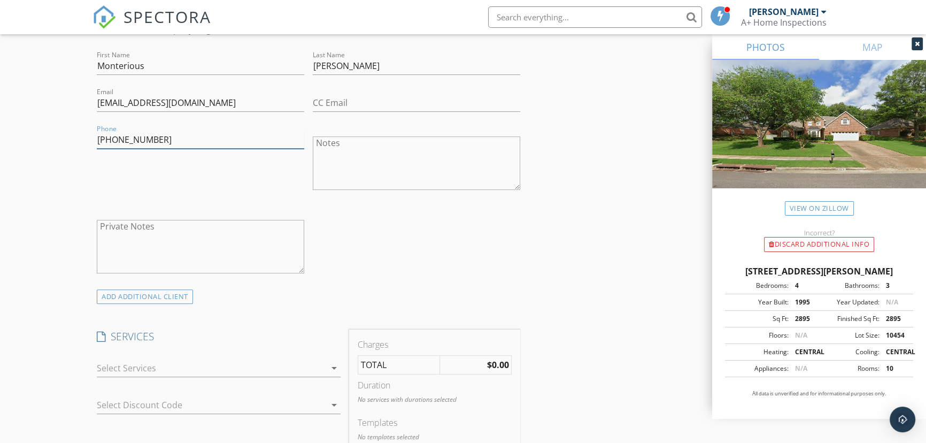
type input "[PHONE_NUMBER]"
click at [140, 367] on div at bounding box center [211, 367] width 228 height 17
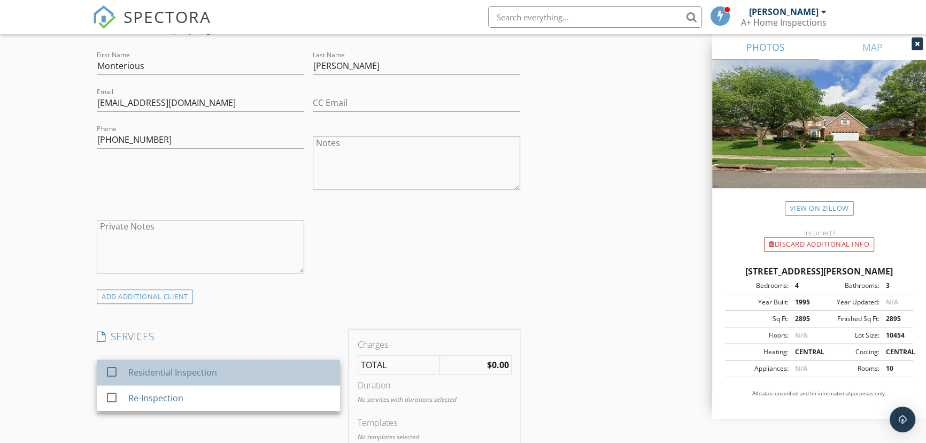
click at [140, 367] on div "Residential Inspection" at bounding box center [172, 372] width 89 height 13
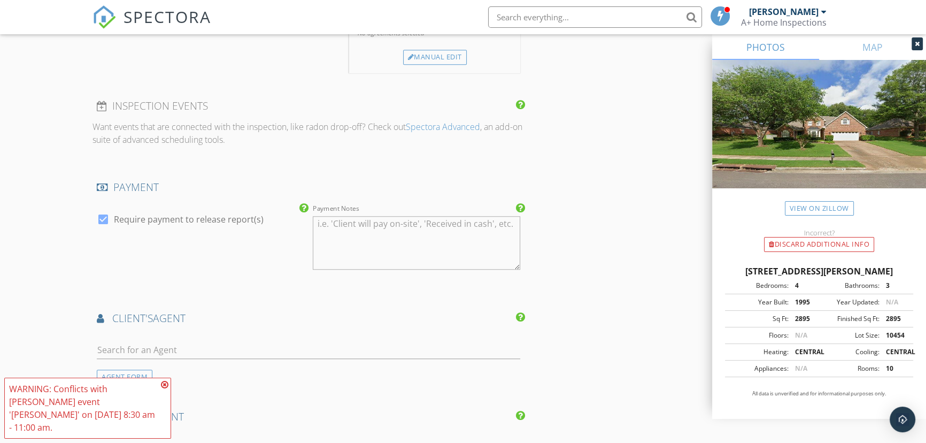
scroll to position [1069, 0]
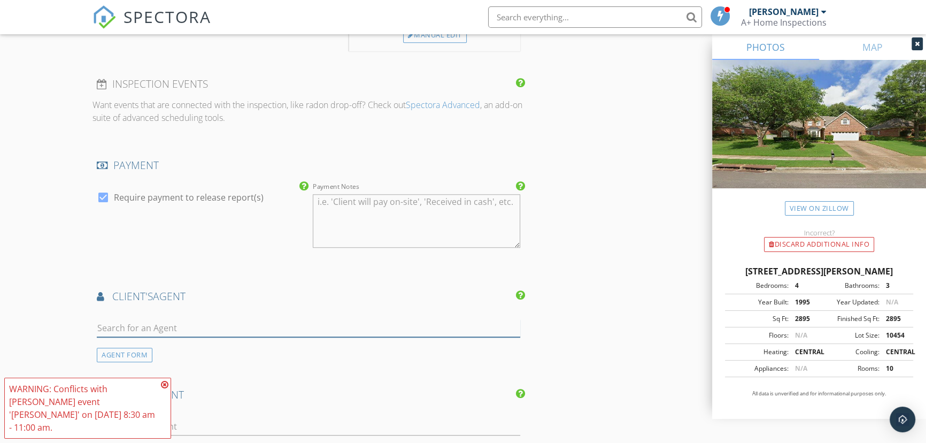
click at [133, 321] on input "text" at bounding box center [308, 328] width 423 height 18
type input "Audra"
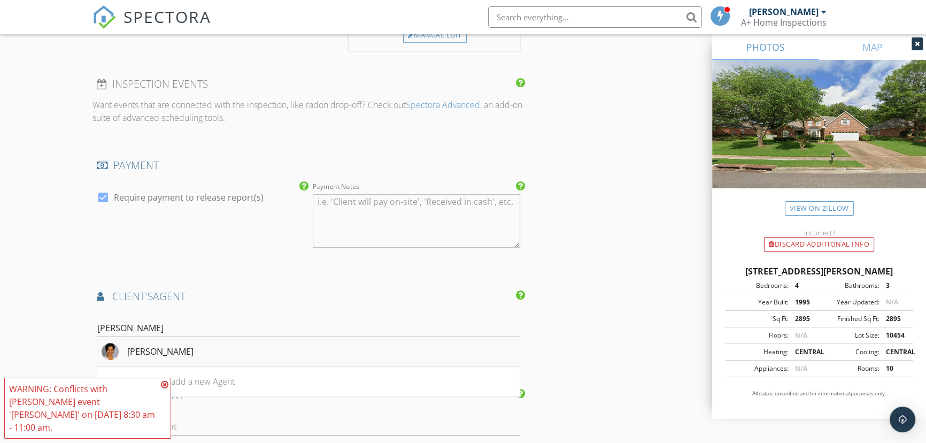
click at [233, 354] on li "[PERSON_NAME]" at bounding box center [308, 352] width 422 height 30
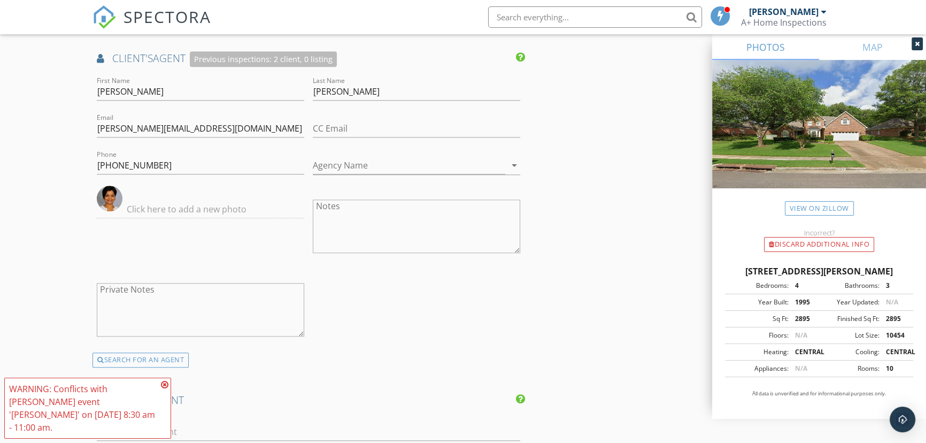
scroll to position [1506, 0]
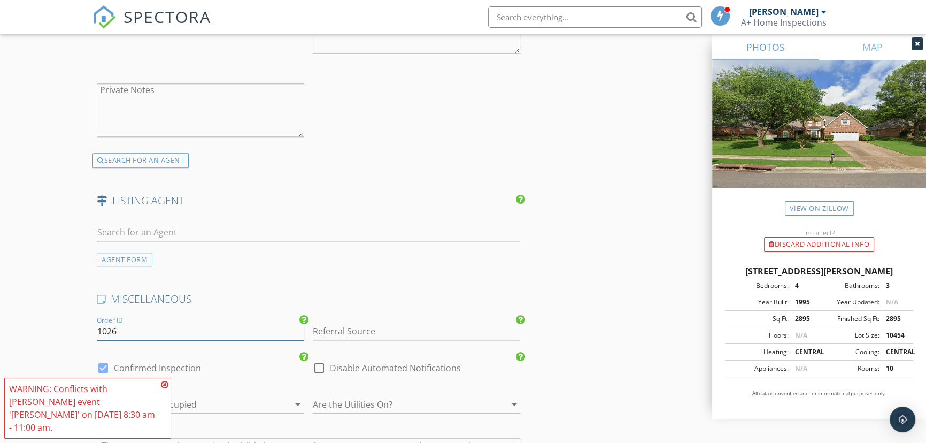
drag, startPoint x: 123, startPoint y: 331, endPoint x: 29, endPoint y: 319, distance: 94.8
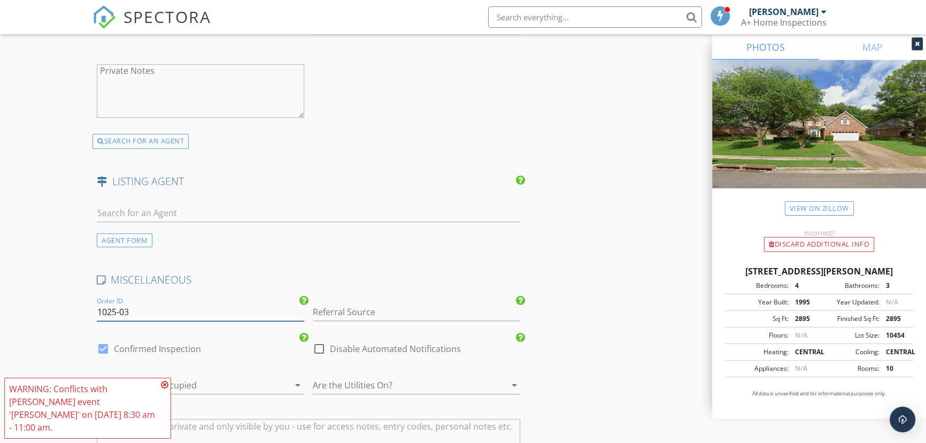
scroll to position [1555, 0]
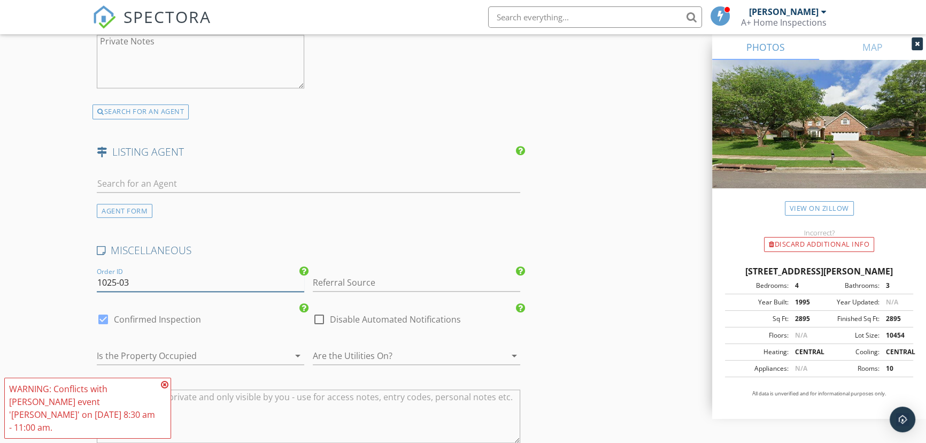
type input "1025-03"
click at [177, 349] on div at bounding box center [185, 355] width 177 height 17
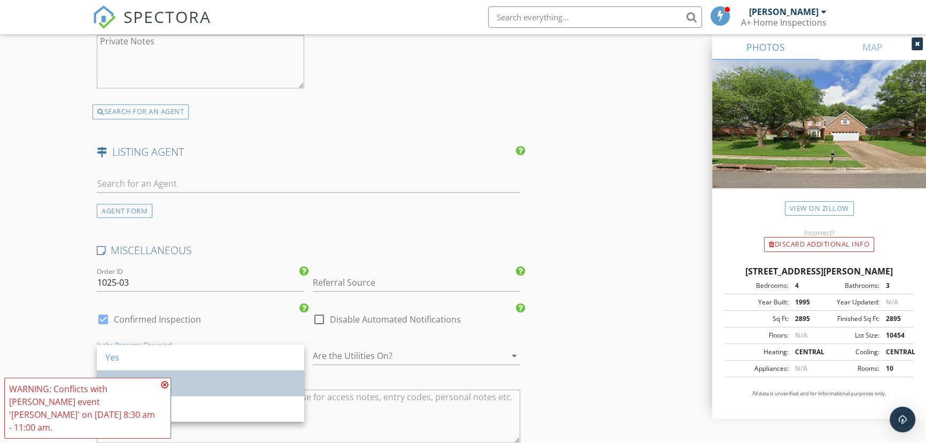
click at [175, 380] on div "No" at bounding box center [200, 382] width 190 height 13
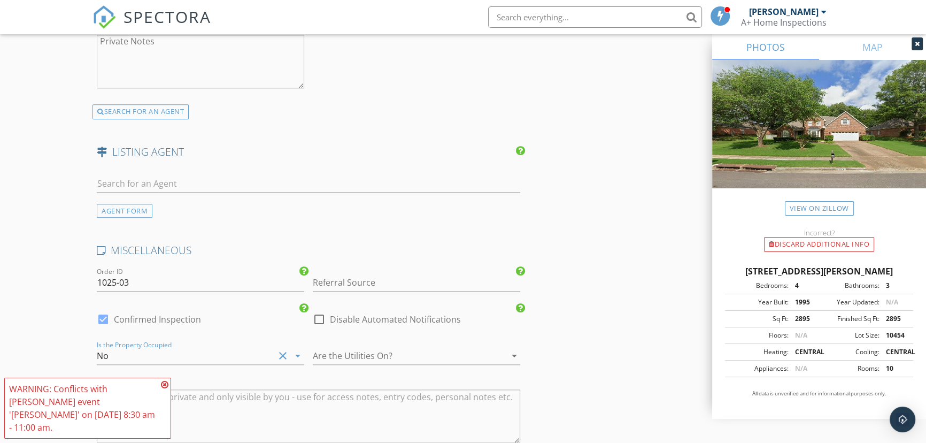
click at [353, 347] on div at bounding box center [401, 355] width 177 height 17
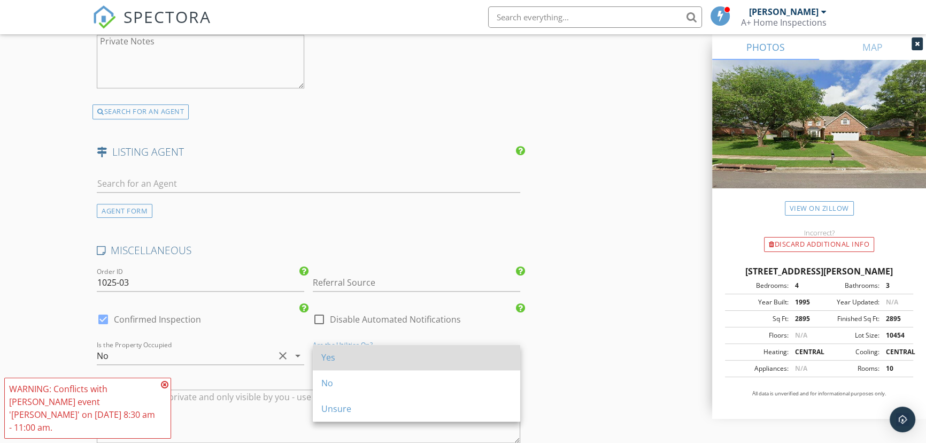
click at [349, 351] on div "Yes" at bounding box center [416, 357] width 190 height 13
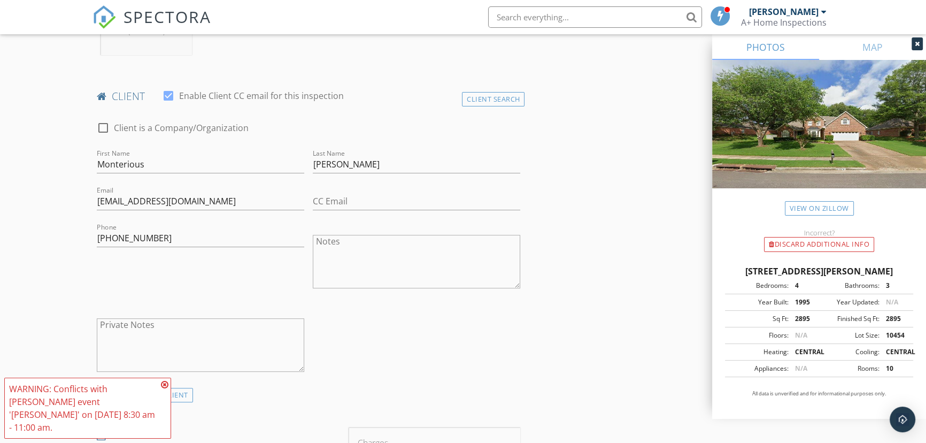
scroll to position [535, 0]
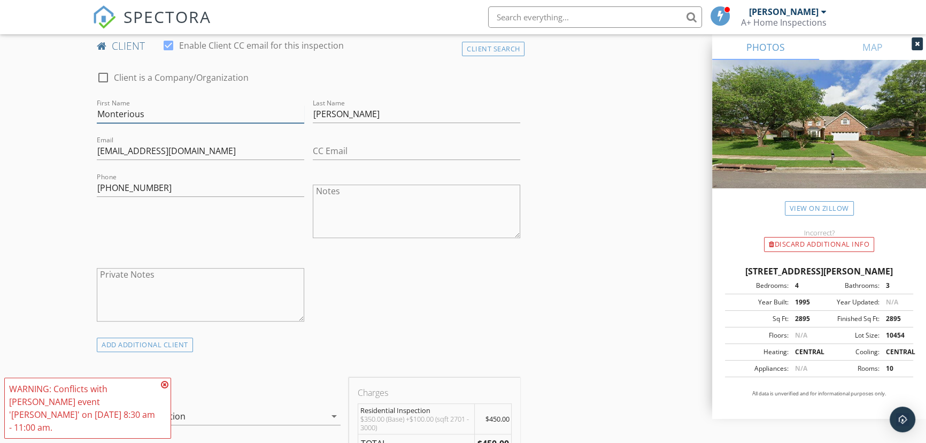
click at [117, 115] on input "Monterious" at bounding box center [200, 114] width 207 height 18
click at [148, 186] on input "901-268-4167" at bounding box center [200, 188] width 207 height 18
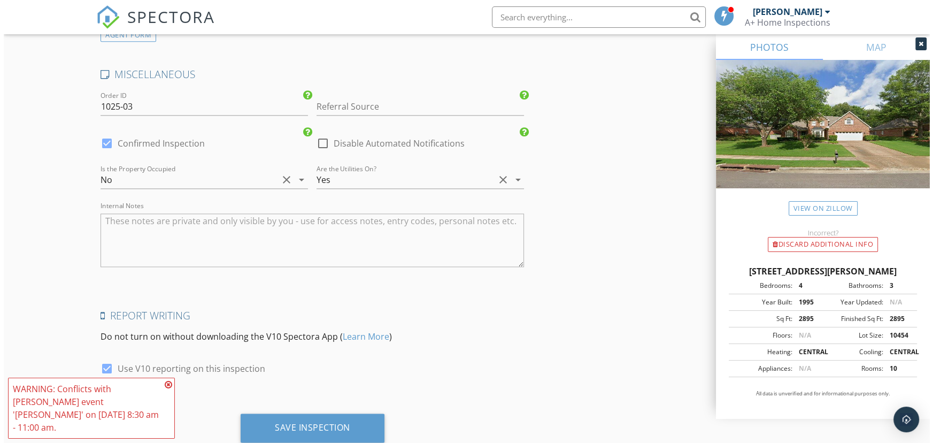
scroll to position [1761, 0]
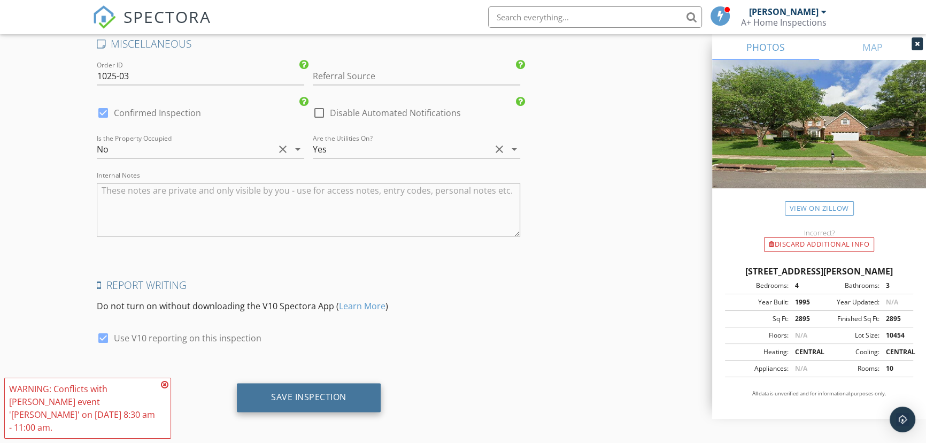
click at [339, 391] on div "Save Inspection" at bounding box center [308, 396] width 75 height 11
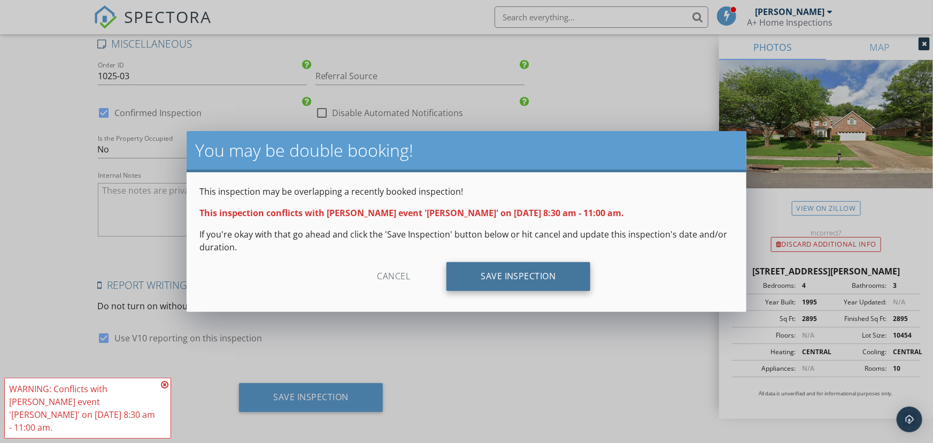
click at [541, 286] on div "Save Inspection" at bounding box center [518, 276] width 144 height 29
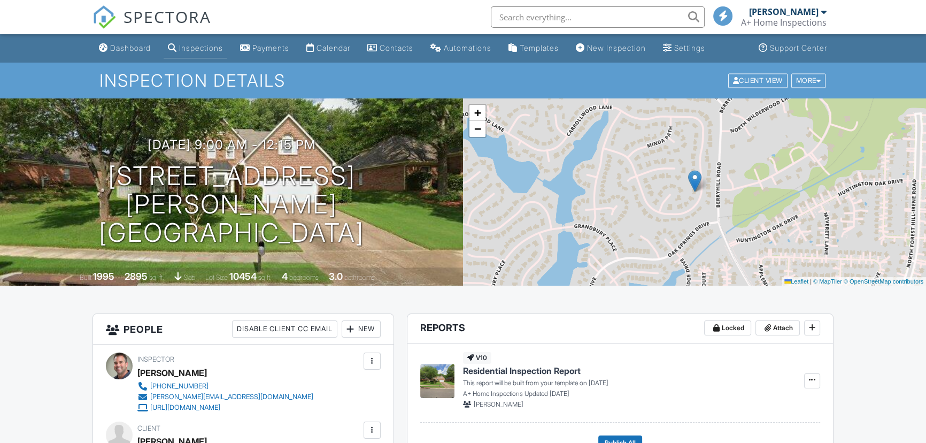
click at [608, 12] on input "text" at bounding box center [598, 16] width 214 height 21
paste input "Monterious"
type input "Monterious"
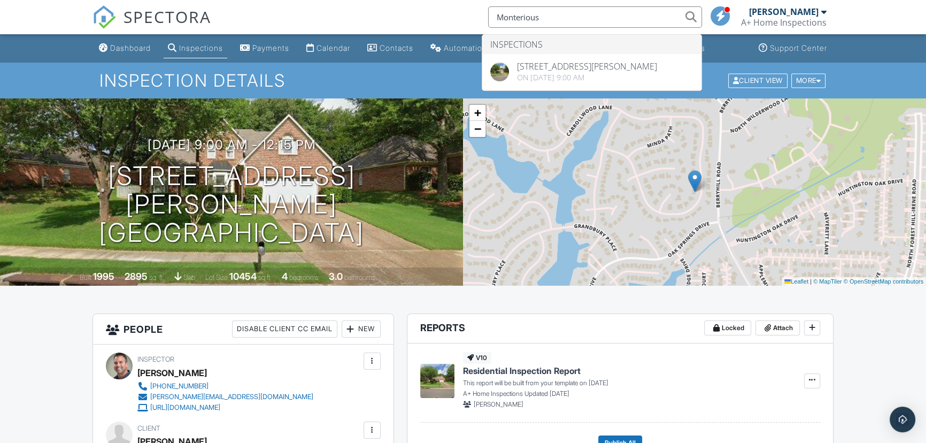
drag, startPoint x: 13, startPoint y: 15, endPoint x: 48, endPoint y: 31, distance: 38.3
click at [13, 16] on nav "SPECTORA Monterious Inspections 2389 Carrol Ridge Ln, Memphis, TN 38016 On 10/0…" at bounding box center [463, 17] width 926 height 34
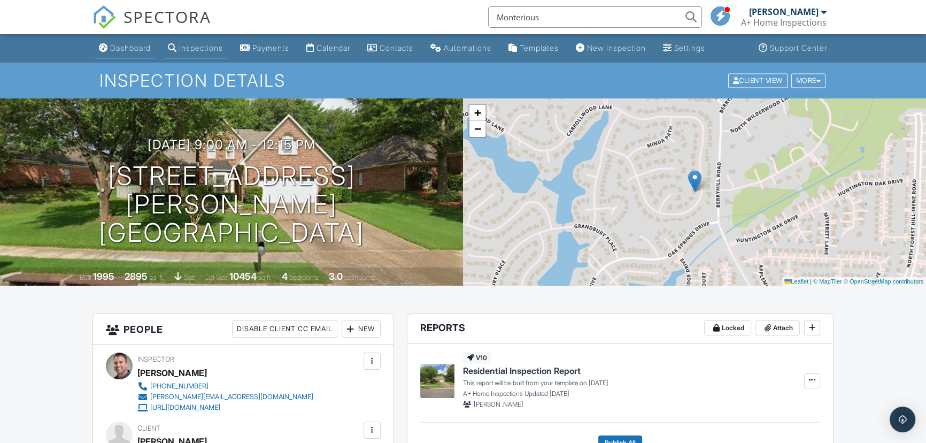
click at [114, 44] on div "Dashboard" at bounding box center [130, 47] width 41 height 9
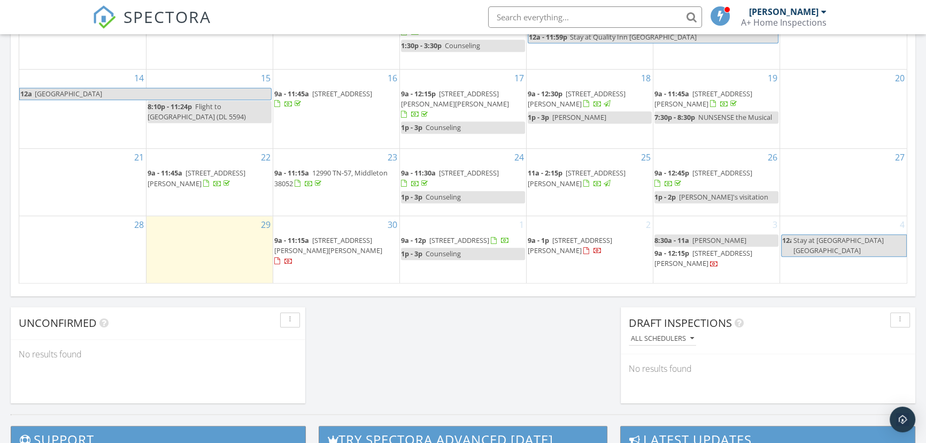
scroll to position [729, 0]
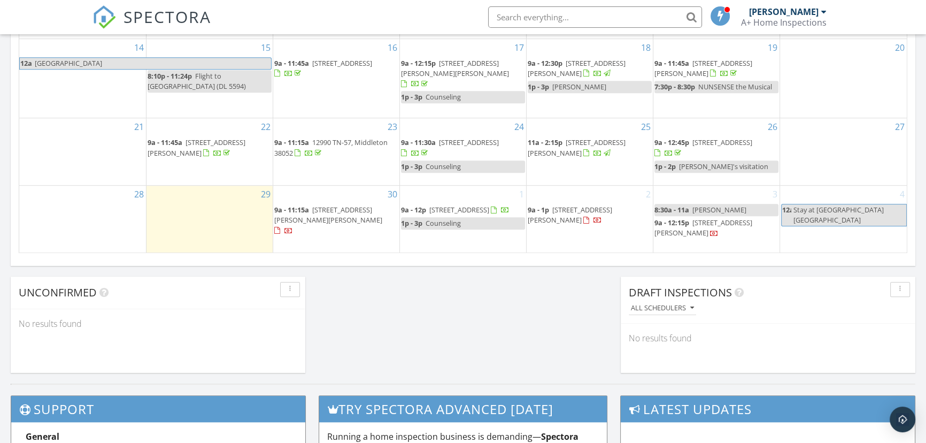
click at [721, 208] on link "8:30a - 11a Wheeler" at bounding box center [716, 210] width 124 height 12
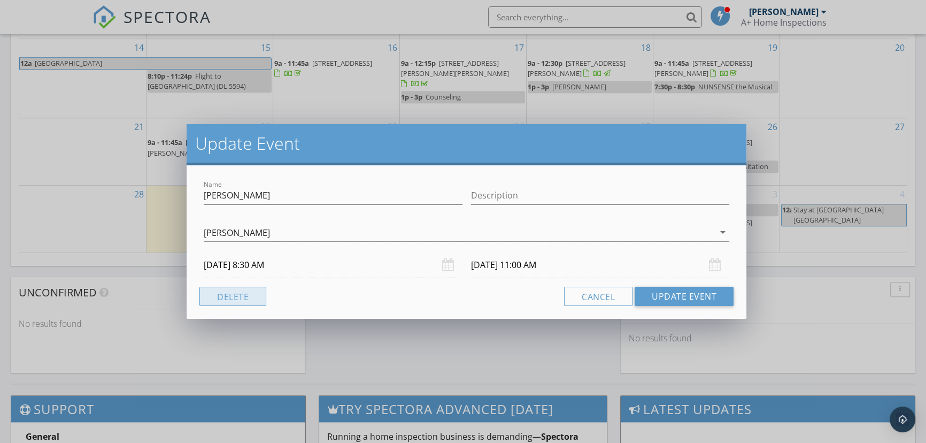
click at [228, 298] on button "Delete" at bounding box center [232, 296] width 67 height 19
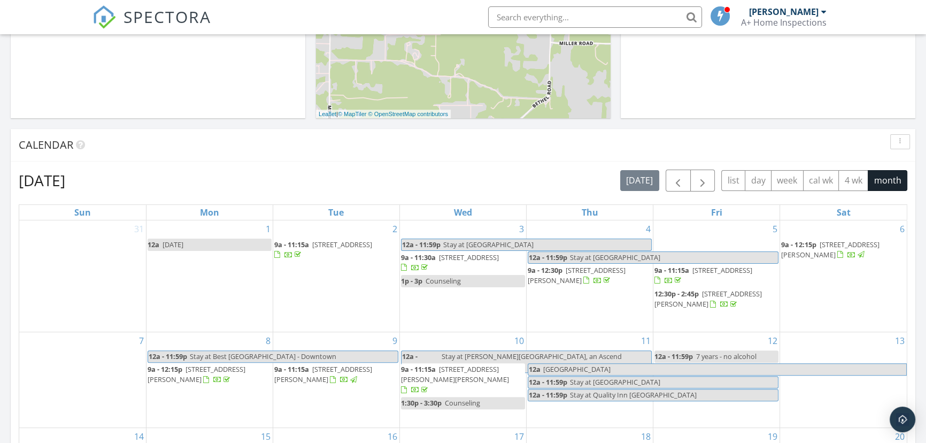
scroll to position [340, 0]
drag, startPoint x: 700, startPoint y: 182, endPoint x: 636, endPoint y: 208, distance: 69.8
click at [700, 182] on span "button" at bounding box center [702, 182] width 13 height 13
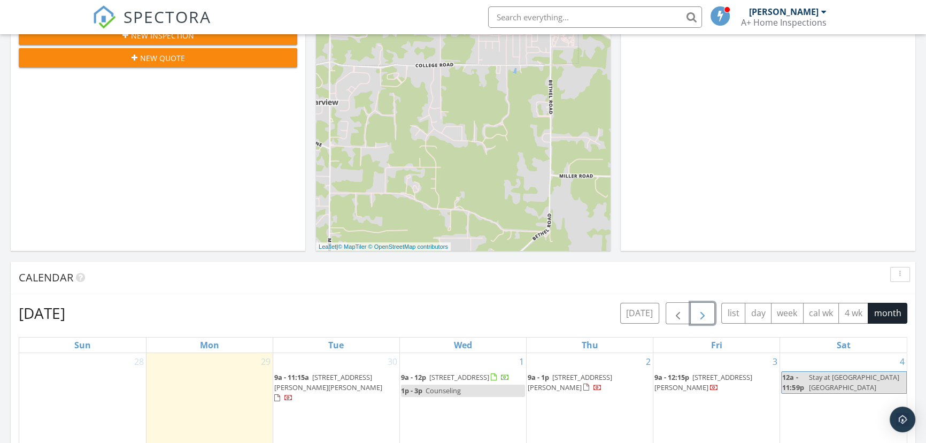
scroll to position [0, 0]
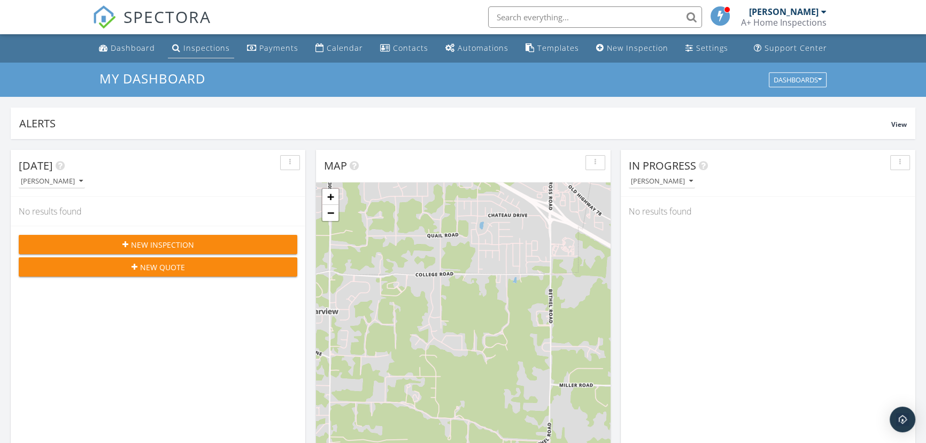
drag, startPoint x: 206, startPoint y: 48, endPoint x: 229, endPoint y: 56, distance: 24.3
click at [206, 47] on div "Inspections" at bounding box center [206, 48] width 47 height 10
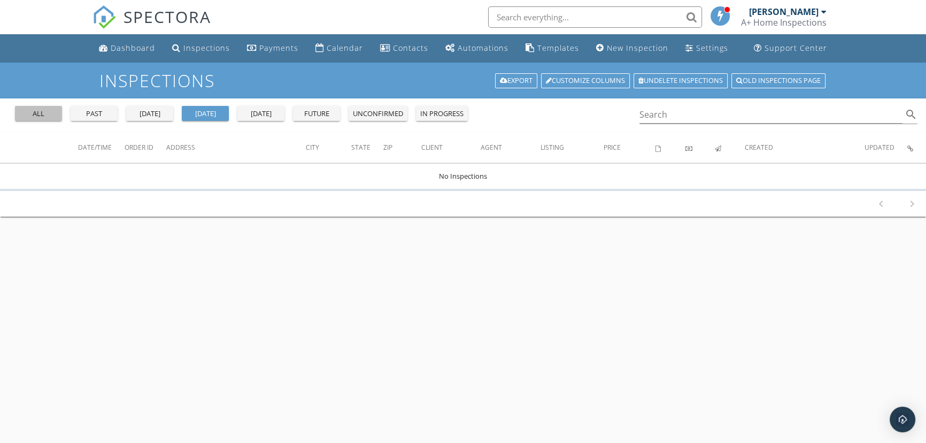
click at [43, 112] on div "all" at bounding box center [38, 114] width 38 height 11
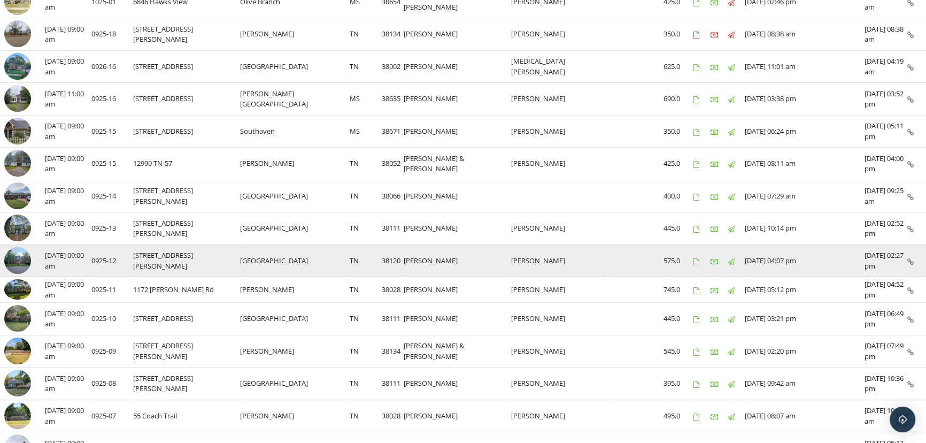
scroll to position [243, 0]
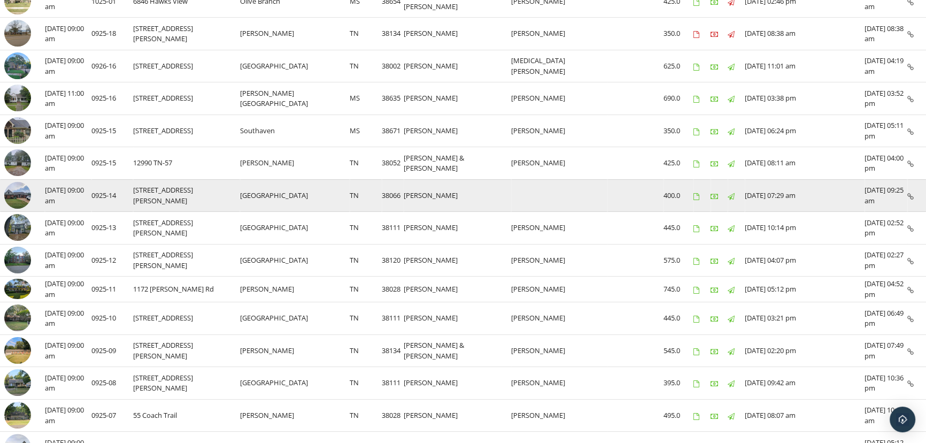
click at [16, 188] on img at bounding box center [17, 195] width 27 height 27
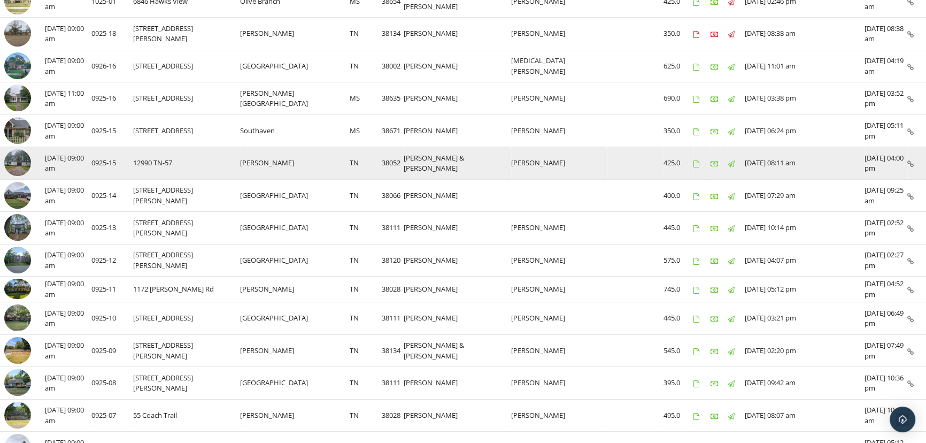
click at [19, 152] on img at bounding box center [17, 162] width 27 height 27
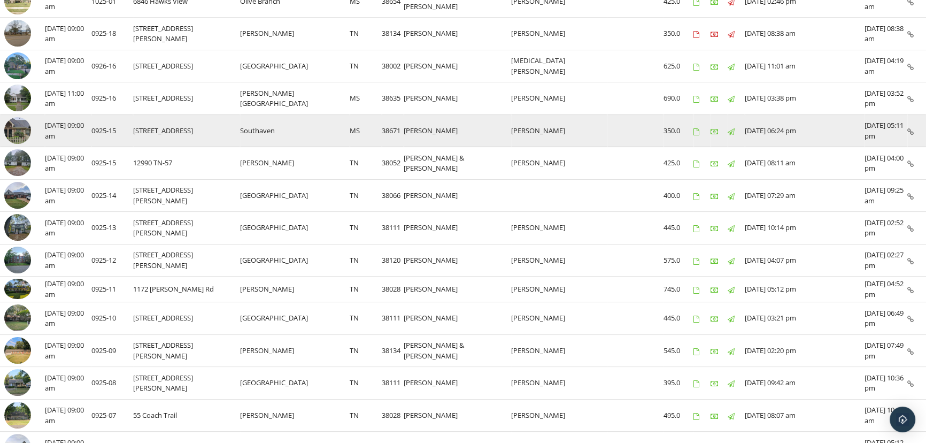
click at [15, 128] on img at bounding box center [17, 130] width 27 height 27
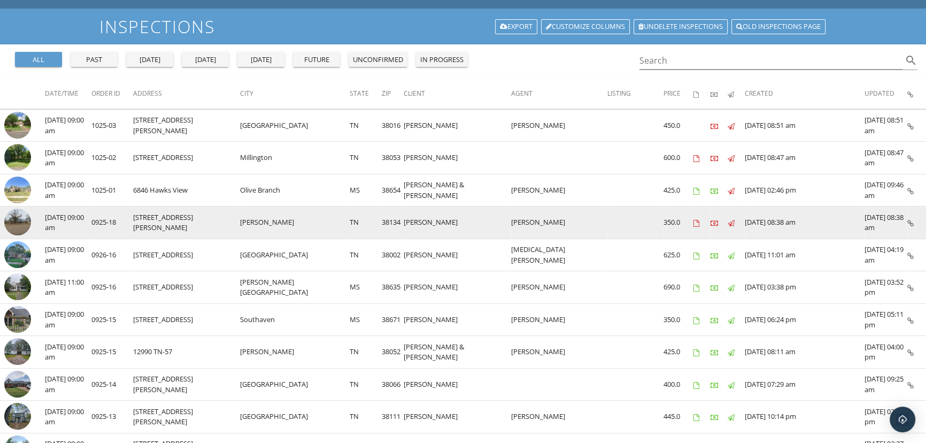
scroll to position [48, 0]
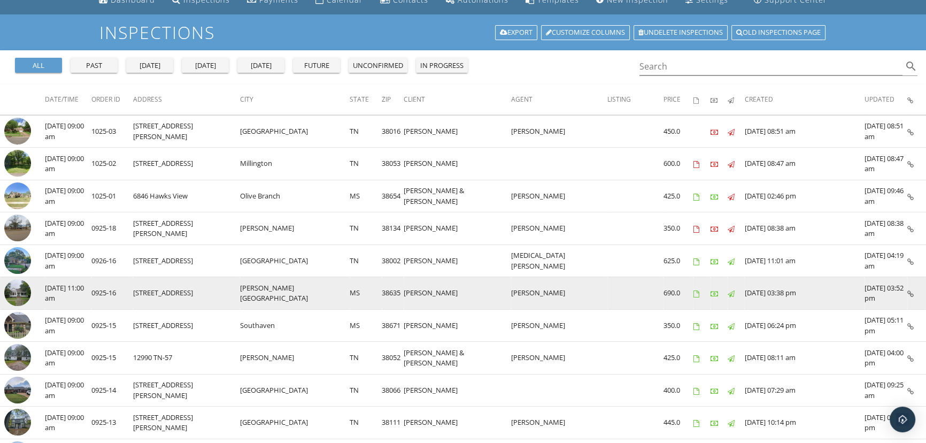
click at [18, 289] on img at bounding box center [17, 292] width 27 height 27
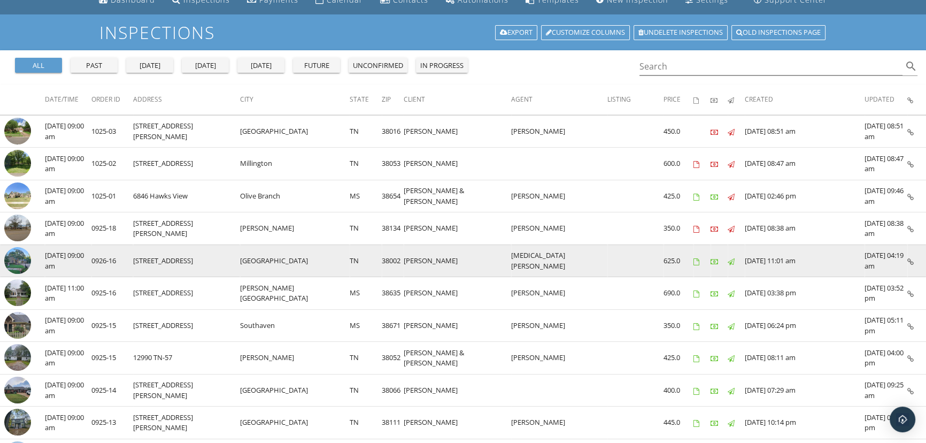
click at [12, 259] on img at bounding box center [17, 260] width 27 height 27
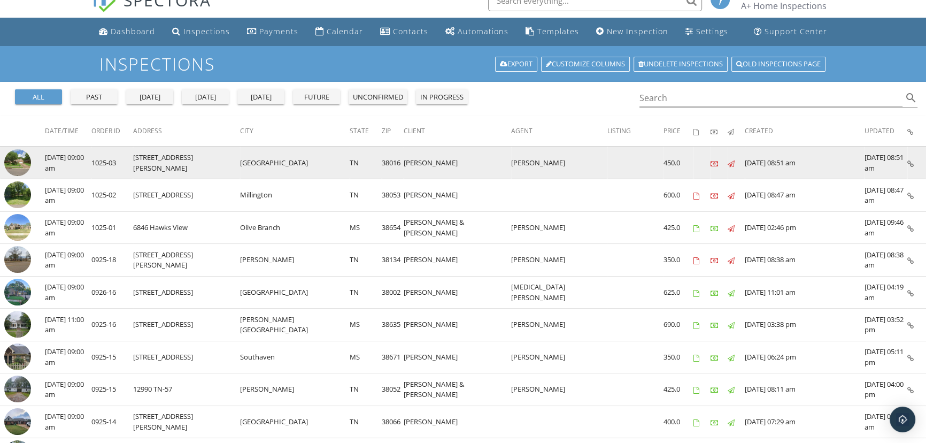
scroll to position [0, 0]
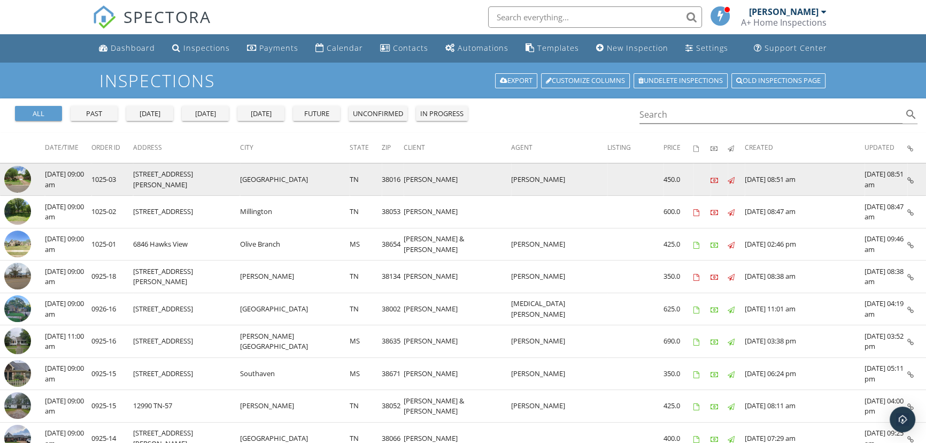
click at [24, 180] on img at bounding box center [17, 179] width 27 height 27
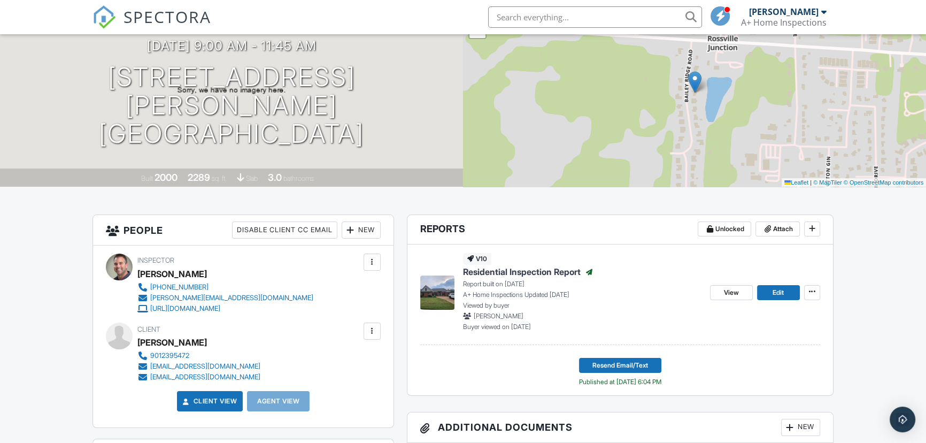
scroll to position [243, 0]
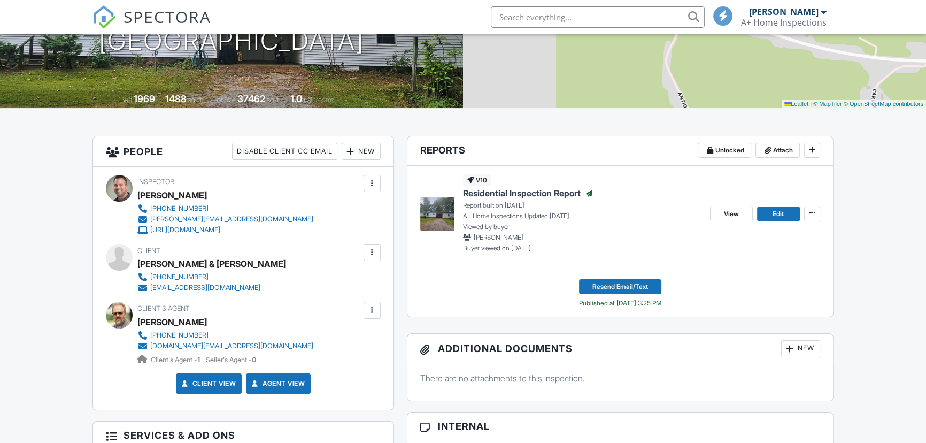
scroll to position [145, 0]
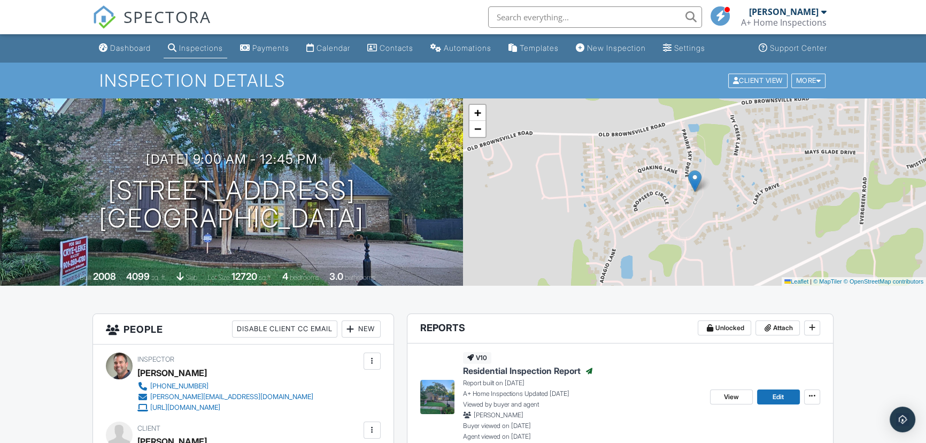
scroll to position [194, 0]
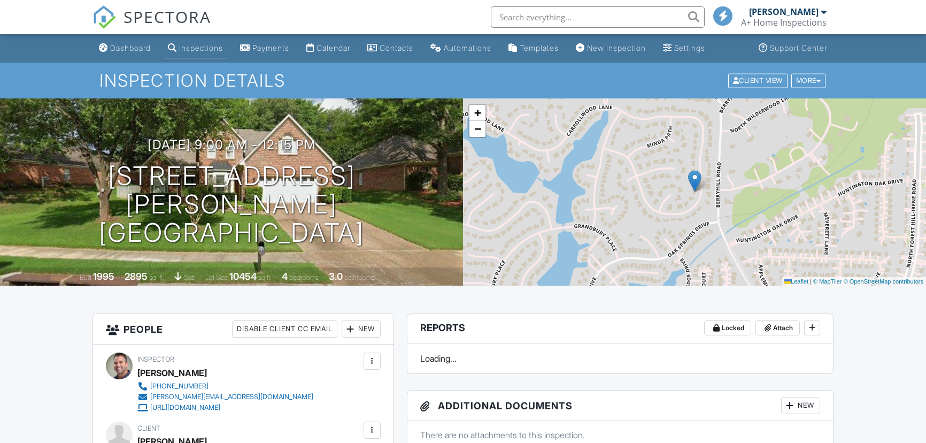
drag, startPoint x: 376, startPoint y: 176, endPoint x: 375, endPoint y: 141, distance: 35.3
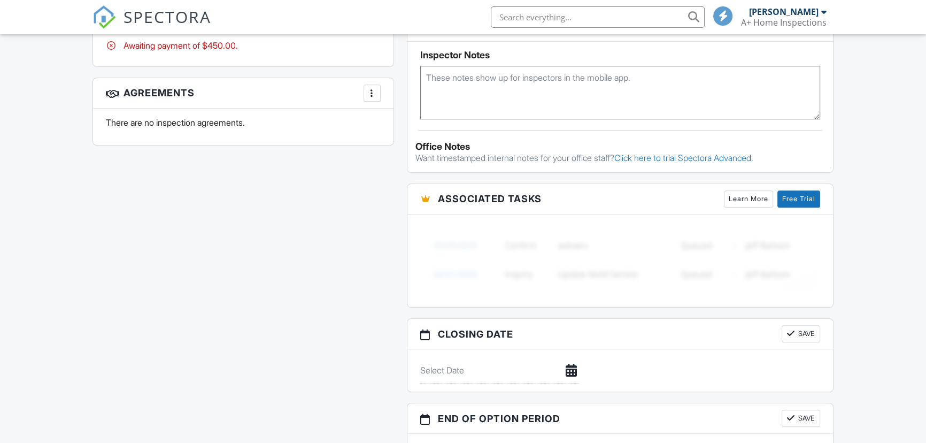
click at [374, 90] on div at bounding box center [372, 93] width 11 height 11
click at [401, 130] on li "Add Agreement" at bounding box center [435, 125] width 131 height 27
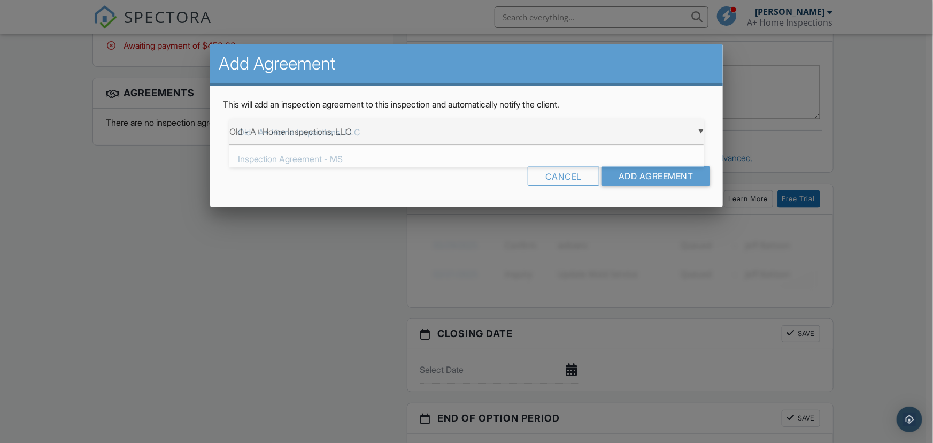
click at [299, 135] on div "▼ Old - A+ Home Inspections, LLC Old - A+ Home Inspections, LLC Inspection Agre…" at bounding box center [466, 132] width 475 height 26
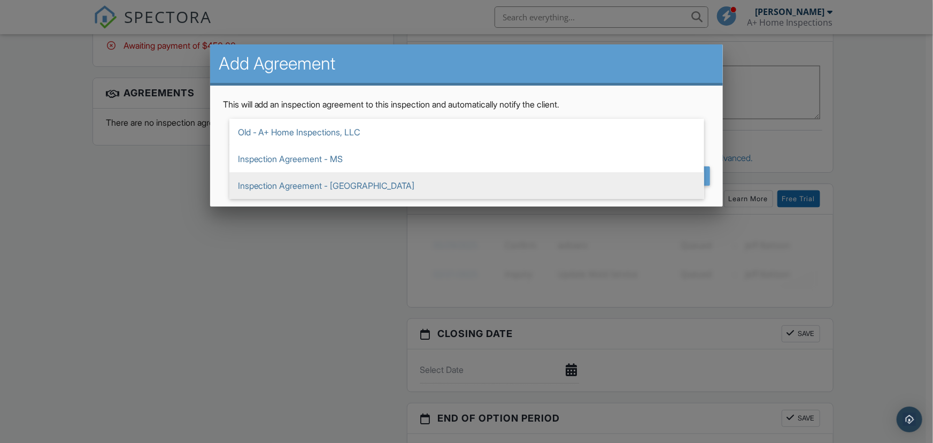
click at [353, 179] on span "Inspection Agreement - [GEOGRAPHIC_DATA]" at bounding box center [466, 185] width 475 height 27
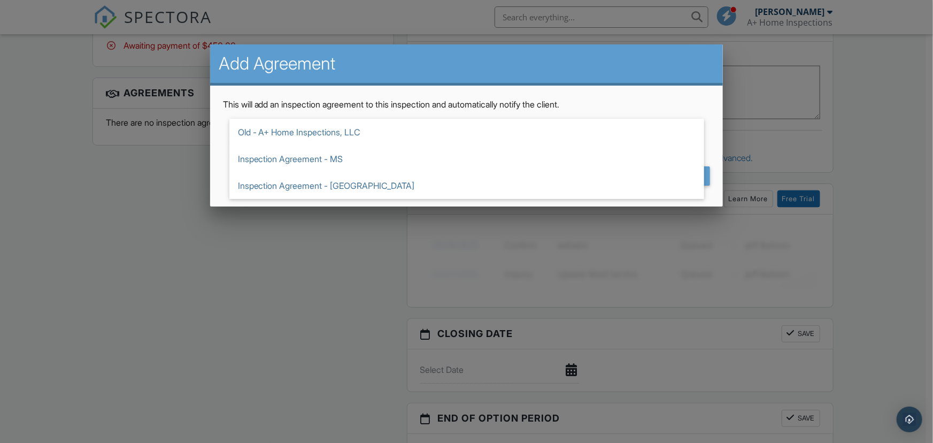
type input "Inspection Agreement - [GEOGRAPHIC_DATA]"
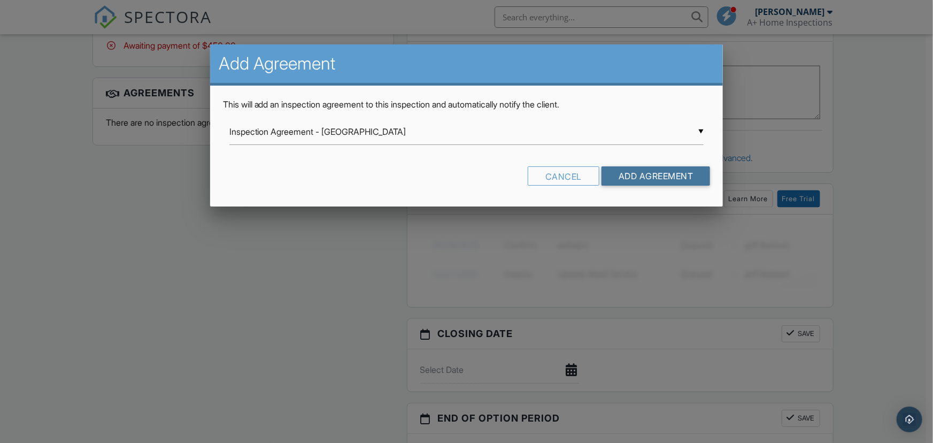
click at [653, 173] on input "Add Agreement" at bounding box center [655, 175] width 109 height 19
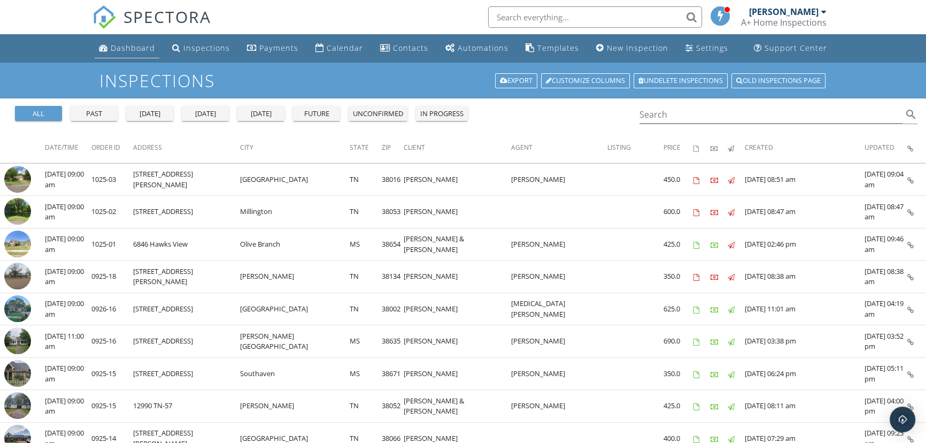
click at [143, 49] on div "Dashboard" at bounding box center [133, 48] width 44 height 10
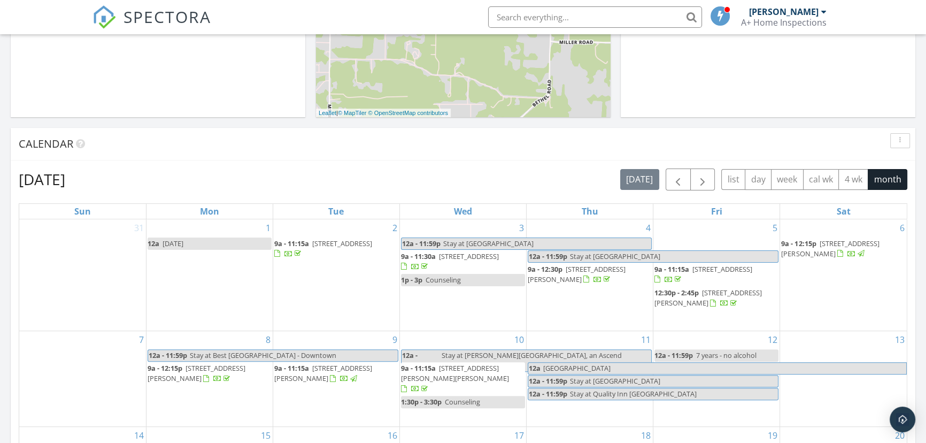
scroll to position [583, 0]
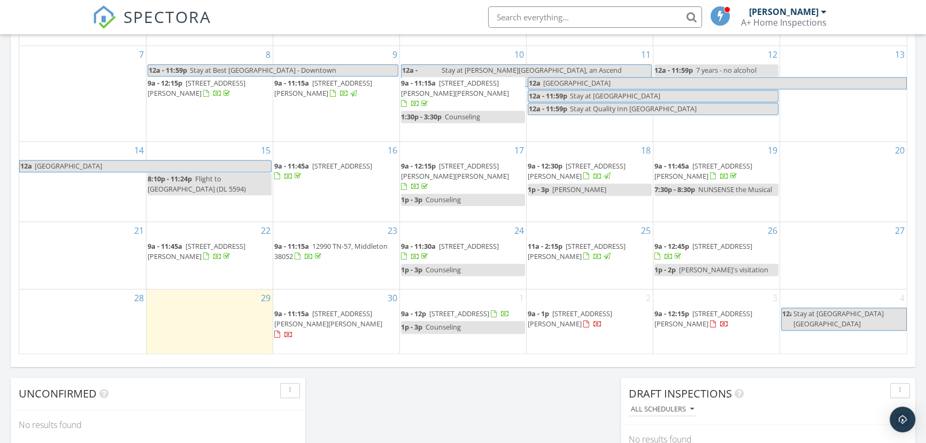
scroll to position [631, 0]
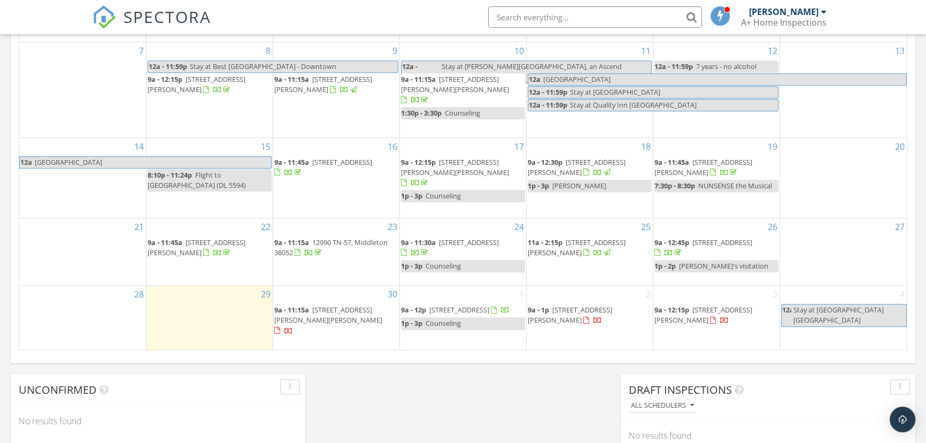
click at [41, 358] on div "September 2025 today list day week cal wk 4 wk month Sun Mon Tue Wed Thu Fri Sa…" at bounding box center [463, 115] width 904 height 486
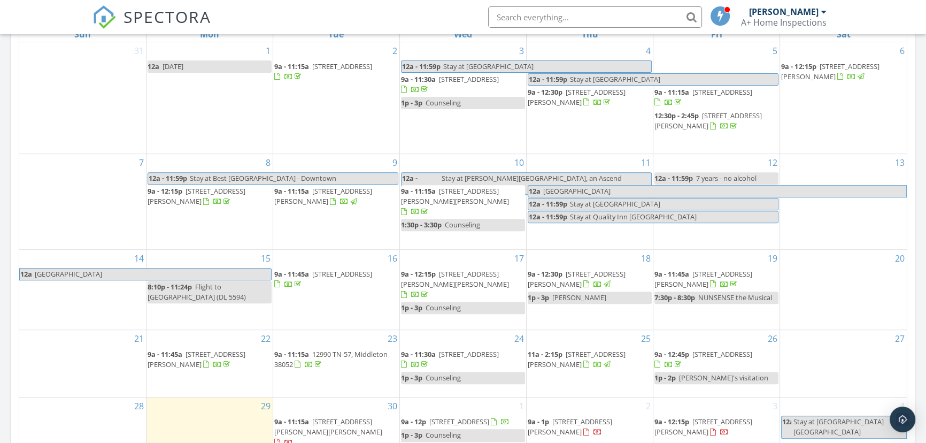
scroll to position [631, 0]
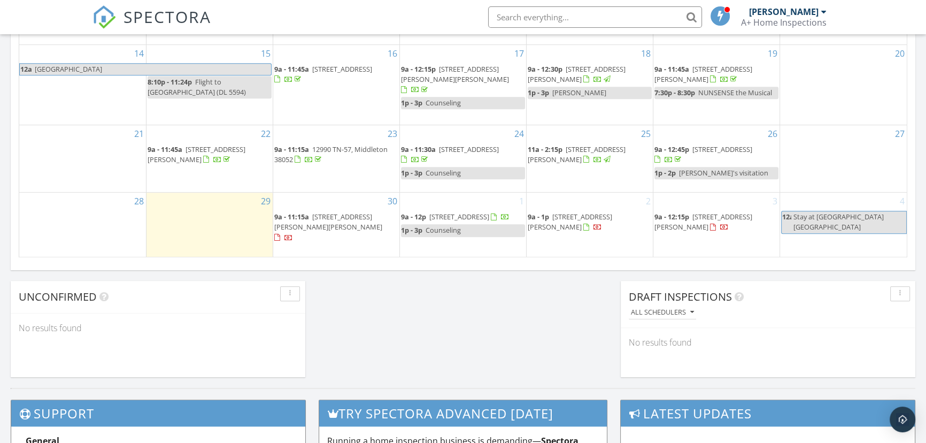
scroll to position [777, 0]
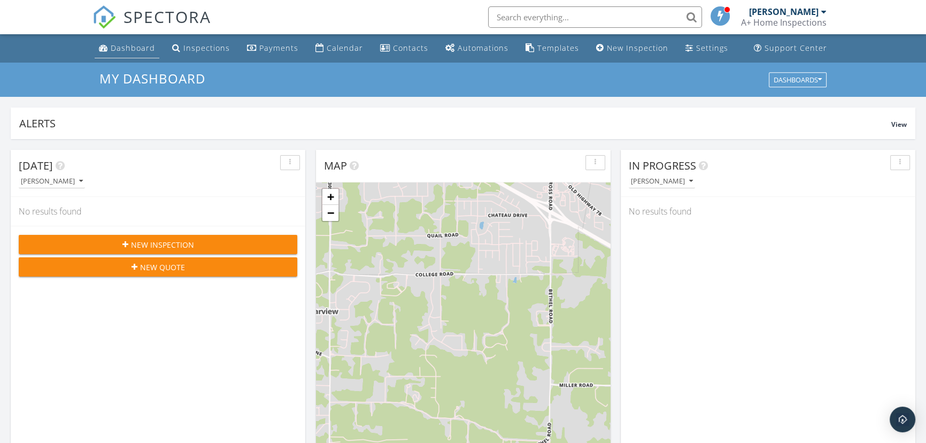
click at [135, 43] on div "Dashboard" at bounding box center [133, 48] width 44 height 10
click at [129, 43] on div "Dashboard" at bounding box center [133, 48] width 44 height 10
click at [135, 47] on div "Dashboard" at bounding box center [133, 48] width 44 height 10
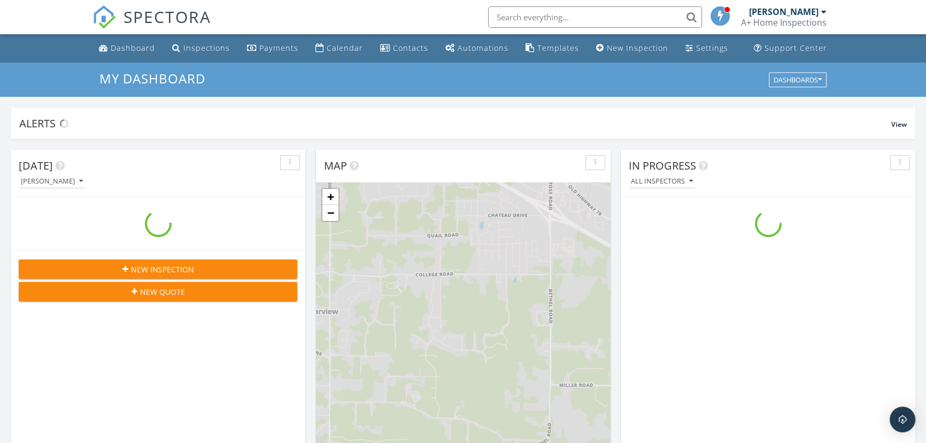
scroll to position [988, 941]
